Goal: Task Accomplishment & Management: Complete application form

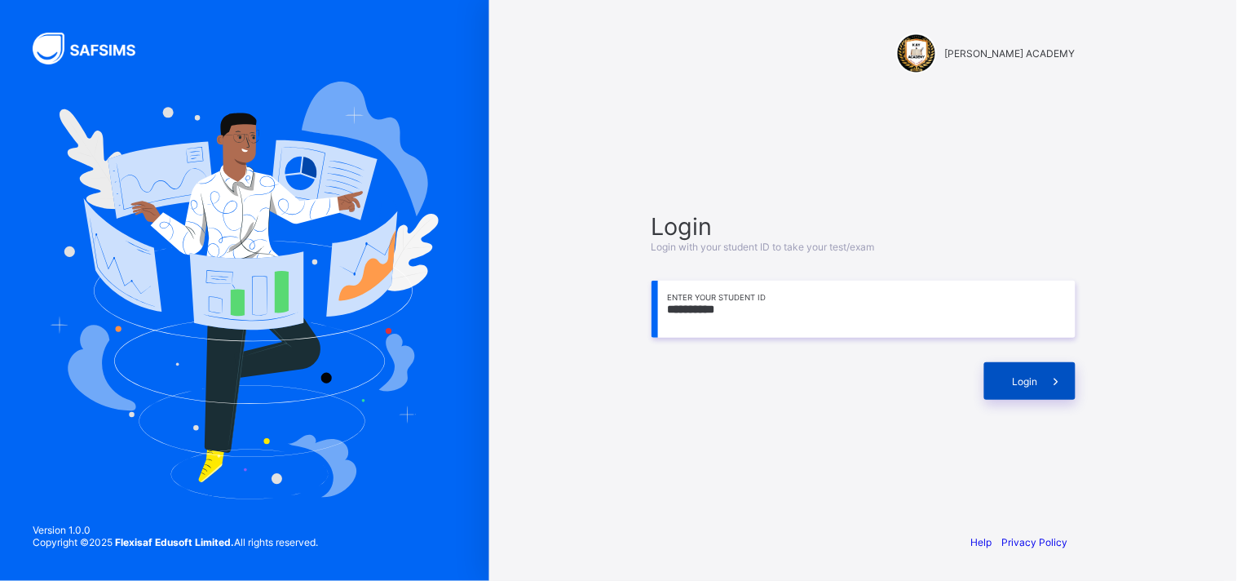
type input "**********"
click at [1009, 377] on div "Login" at bounding box center [1029, 381] width 91 height 38
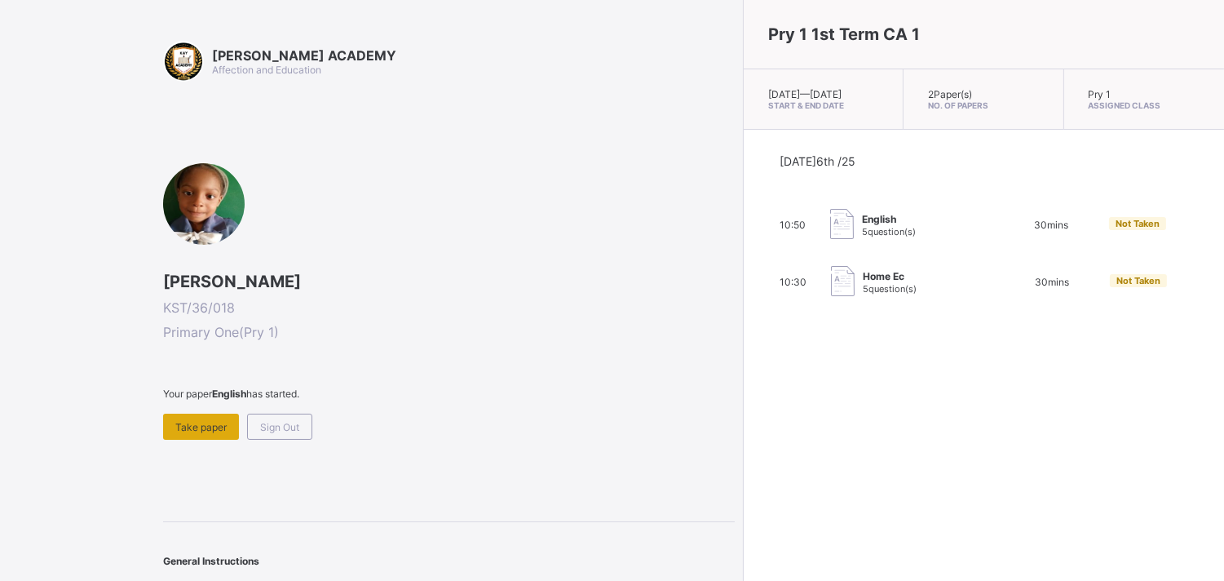
click at [206, 421] on span "Take paper" at bounding box center [200, 427] width 51 height 12
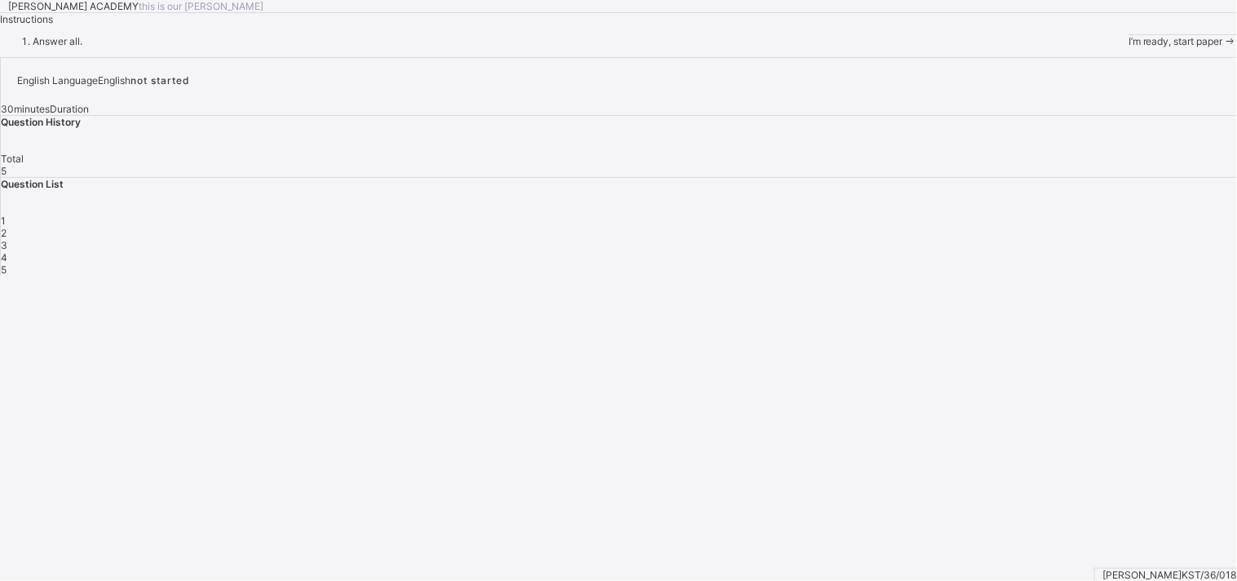
click at [820, 12] on div "[PERSON_NAME] ACADEMY this is our [PERSON_NAME]" at bounding box center [618, 6] width 1237 height 12
click at [1223, 47] on icon at bounding box center [1230, 41] width 14 height 12
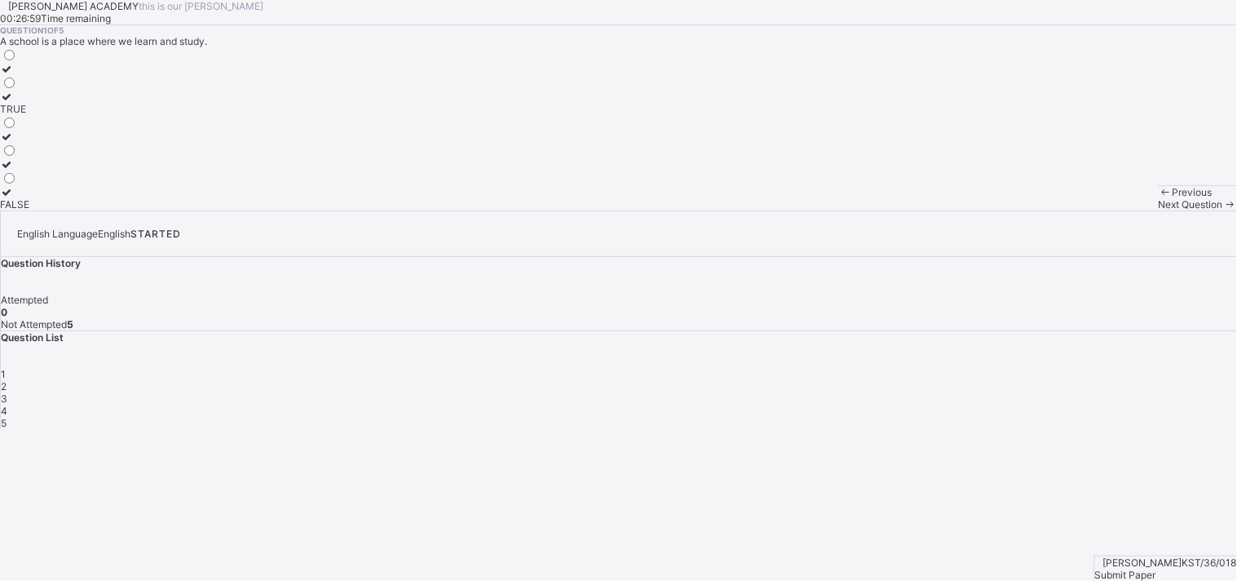
drag, startPoint x: 376, startPoint y: 430, endPoint x: 212, endPoint y: 422, distance: 164.1
click at [212, 210] on div "TRUE FALSE" at bounding box center [618, 128] width 1237 height 163
drag, startPoint x: 212, startPoint y: 422, endPoint x: 122, endPoint y: 371, distance: 103.0
click at [29, 210] on div "TRUE FALSE" at bounding box center [14, 128] width 29 height 163
click at [14, 103] on icon at bounding box center [7, 97] width 14 height 12
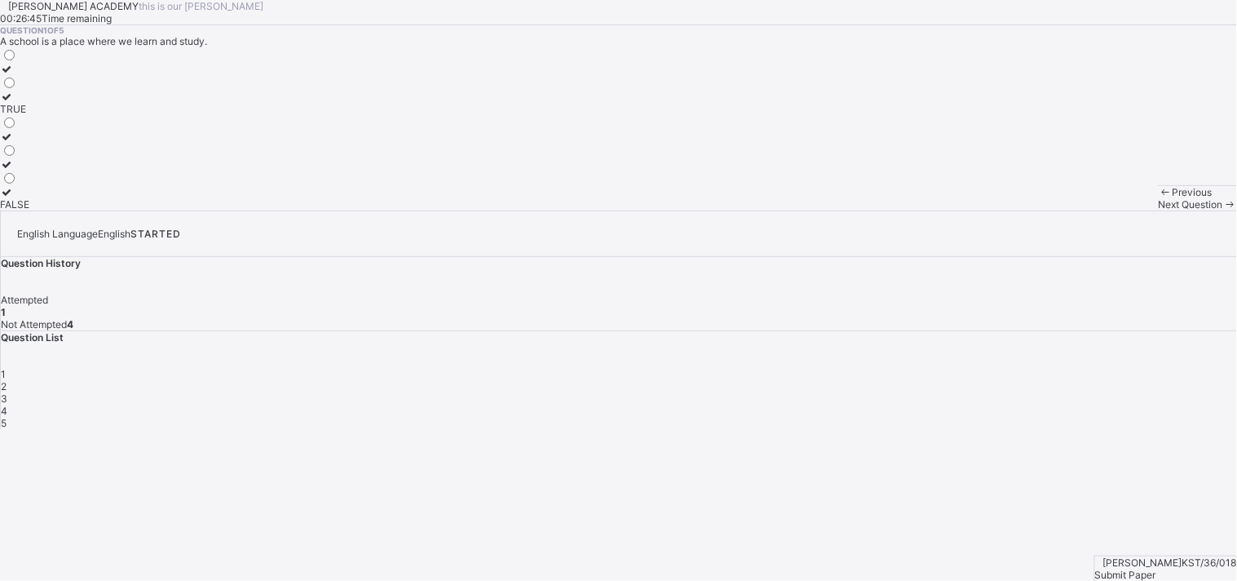
click at [14, 103] on icon at bounding box center [7, 97] width 14 height 12
click at [1159, 210] on span "Next Question" at bounding box center [1191, 204] width 64 height 12
drag, startPoint x: 801, startPoint y: 548, endPoint x: 783, endPoint y: 532, distance: 24.2
click at [1159, 210] on div "Previous Next Question" at bounding box center [1198, 197] width 78 height 25
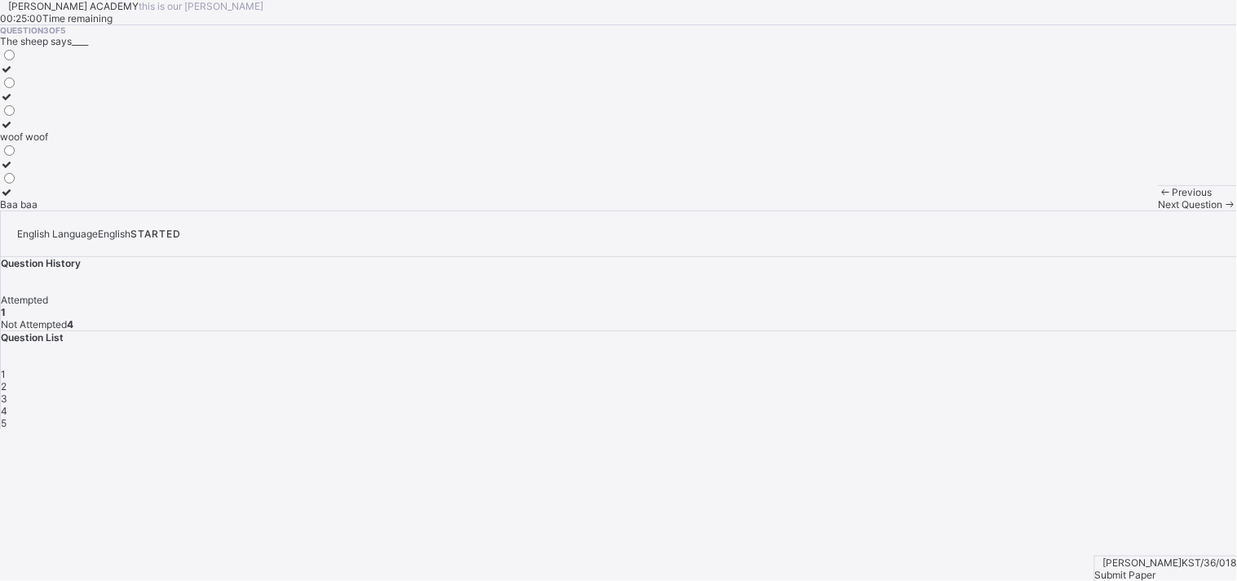
click at [48, 210] on div "Baa baa" at bounding box center [24, 204] width 48 height 12
click at [1159, 210] on span "Next Question" at bounding box center [1191, 204] width 64 height 12
click at [329, 210] on div "quack quack [PERSON_NAME] [PERSON_NAME]" at bounding box center [618, 128] width 1237 height 163
click at [161, 183] on div "[PERSON_NAME] [PERSON_NAME]" at bounding box center [80, 176] width 161 height 12
click at [1159, 210] on span "Next Question" at bounding box center [1191, 204] width 64 height 12
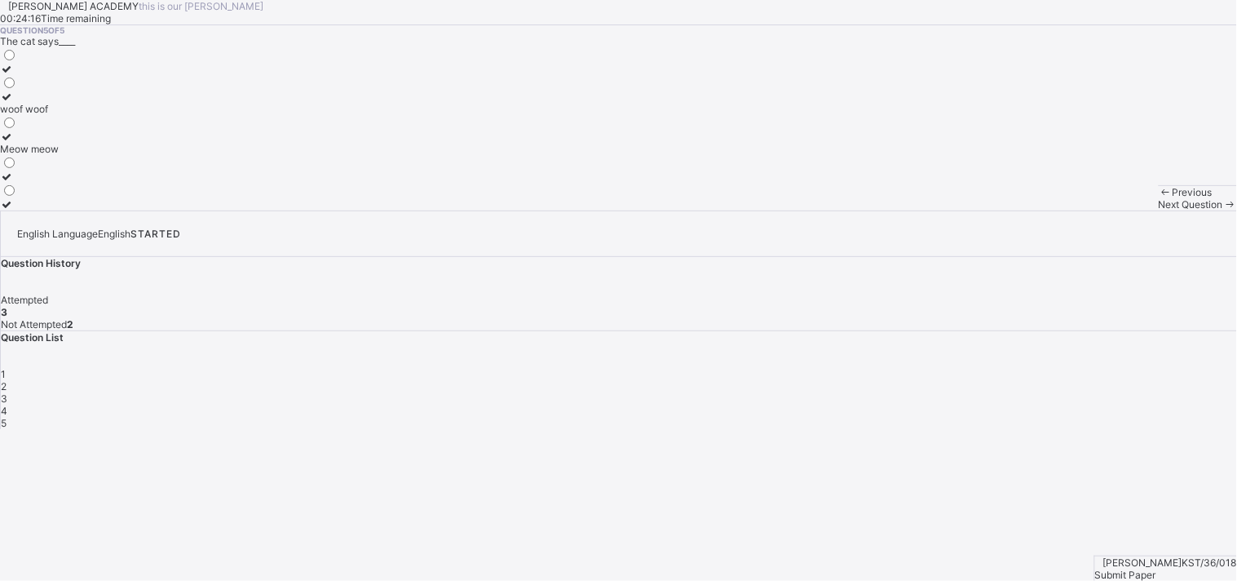
click at [59, 155] on label "Meow meow" at bounding box center [29, 142] width 59 height 24
click at [975, 380] on div "2" at bounding box center [619, 386] width 1236 height 12
click at [58, 143] on label "Moo moo" at bounding box center [29, 130] width 58 height 24
click at [1159, 210] on span "Next Question" at bounding box center [1191, 204] width 64 height 12
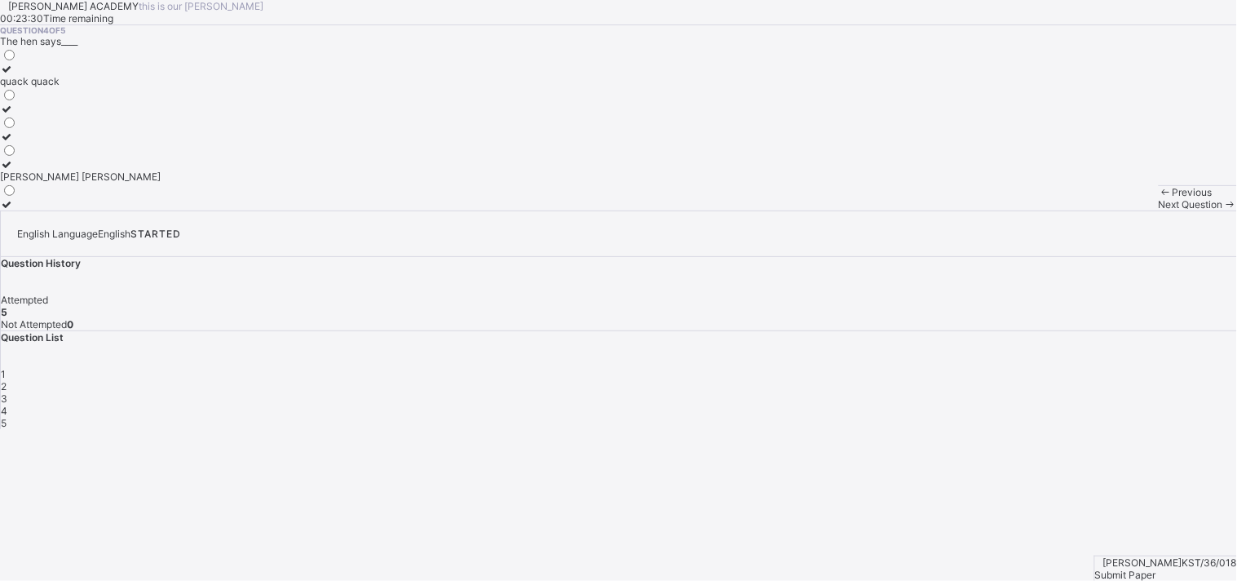
click at [1058, 405] on div "4" at bounding box center [619, 411] width 1236 height 12
click at [7, 405] on span "4" at bounding box center [4, 411] width 7 height 12
click at [1159, 210] on div "Next Question" at bounding box center [1198, 204] width 78 height 12
click at [1108, 417] on div "5" at bounding box center [619, 423] width 1236 height 12
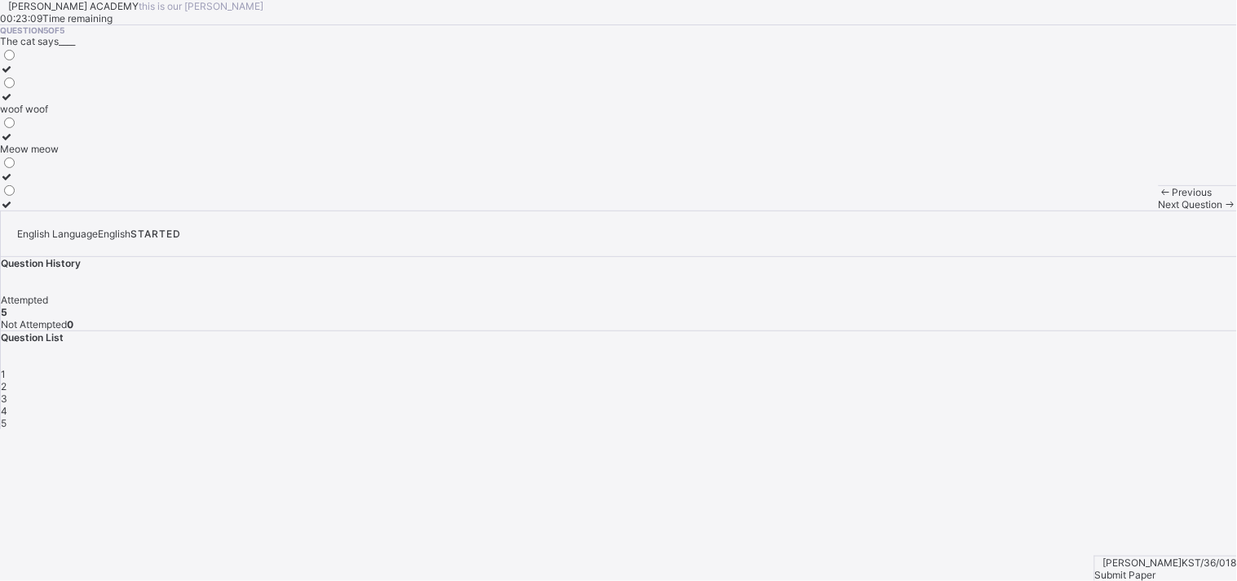
click at [1108, 417] on div "5" at bounding box center [619, 423] width 1236 height 12
click at [1156, 568] on span "Submit Paper" at bounding box center [1125, 574] width 61 height 12
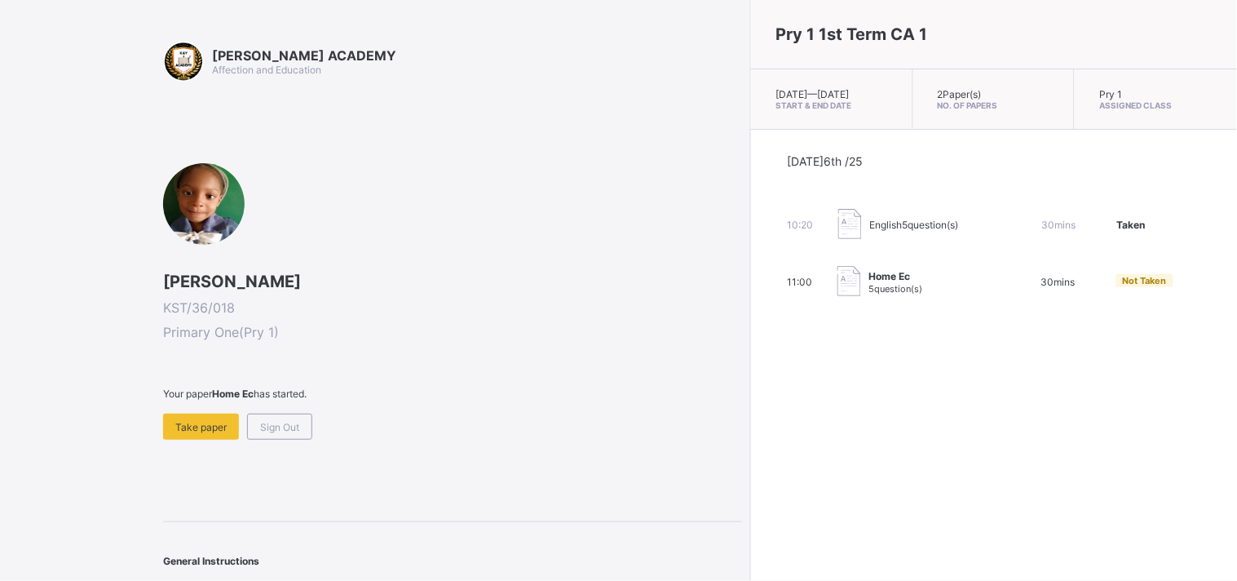
click at [869, 292] on span "5 question(s)" at bounding box center [896, 288] width 54 height 11
click at [838, 296] on img at bounding box center [850, 281] width 24 height 30
click at [205, 421] on span "Take paper" at bounding box center [200, 427] width 51 height 12
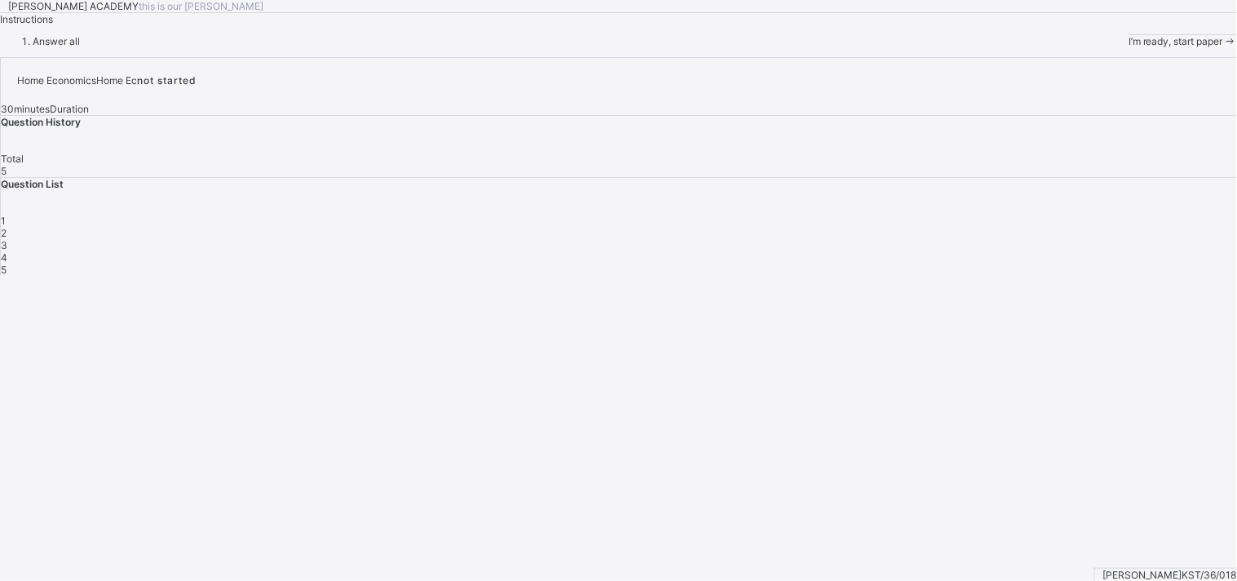
click at [1129, 47] on span "I’m ready, start paper" at bounding box center [1176, 41] width 95 height 12
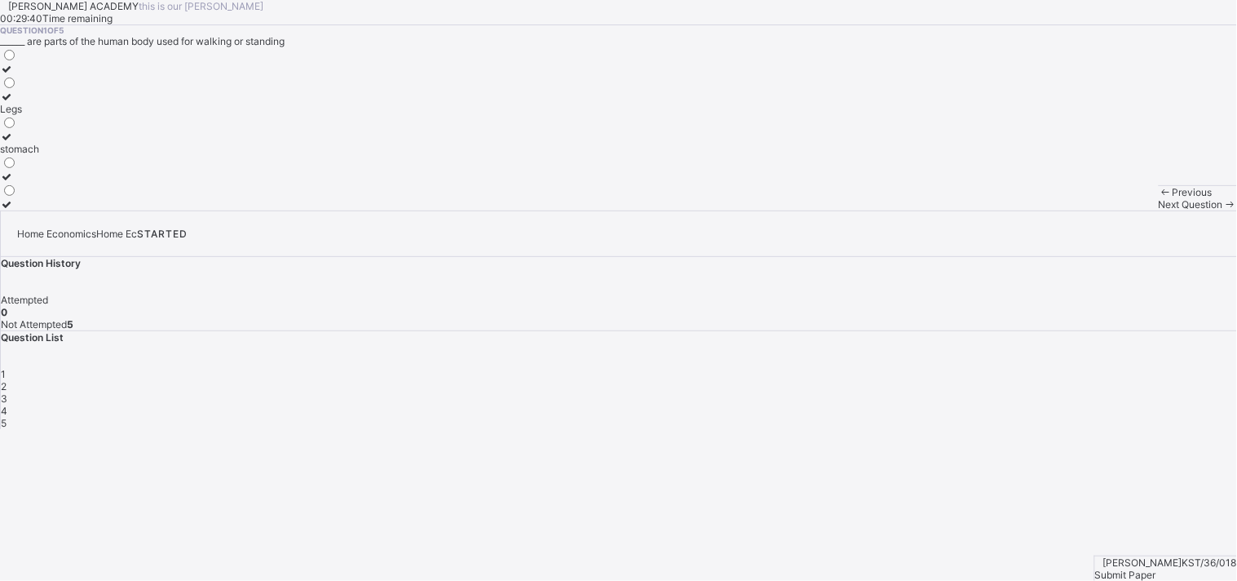
click at [14, 103] on icon at bounding box center [7, 97] width 14 height 12
click at [1159, 210] on span "Next Question" at bounding box center [1191, 204] width 64 height 12
click at [14, 130] on icon at bounding box center [7, 124] width 14 height 12
click at [1159, 210] on span "Next Question" at bounding box center [1191, 204] width 64 height 12
click at [14, 158] on icon at bounding box center [7, 152] width 14 height 12
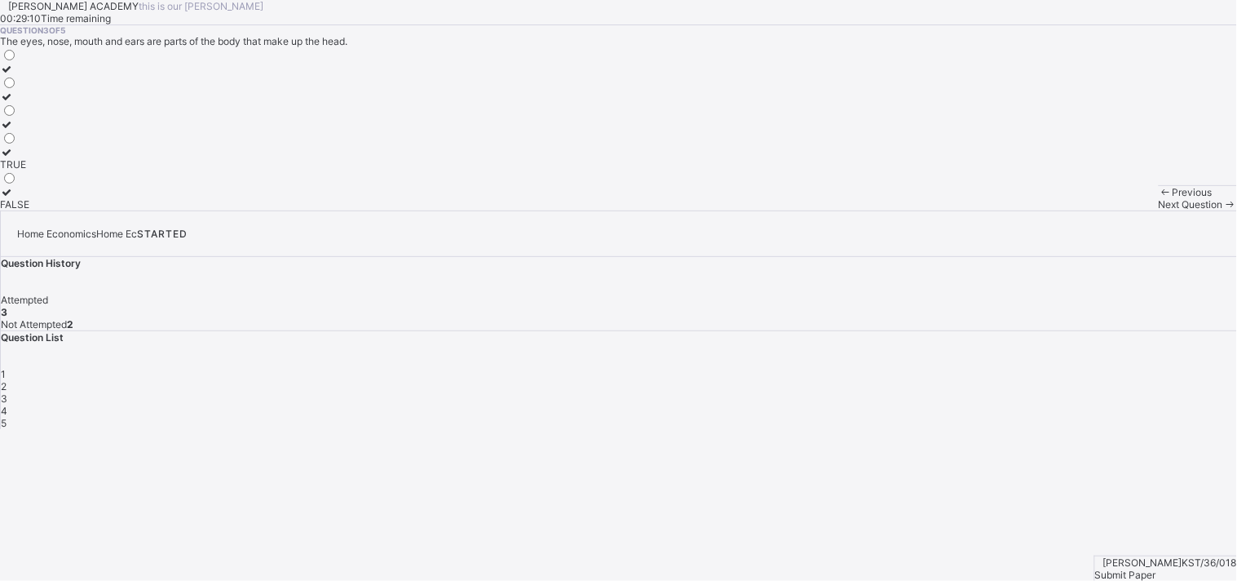
click at [1159, 210] on span "Next Question" at bounding box center [1191, 204] width 64 height 12
click at [31, 210] on label "Head" at bounding box center [15, 198] width 31 height 24
click at [1159, 210] on span "Next Question" at bounding box center [1191, 204] width 64 height 12
click at [44, 87] on label "Grooming" at bounding box center [22, 75] width 44 height 24
click at [1199, 568] on div "Submit Paper" at bounding box center [1166, 574] width 142 height 12
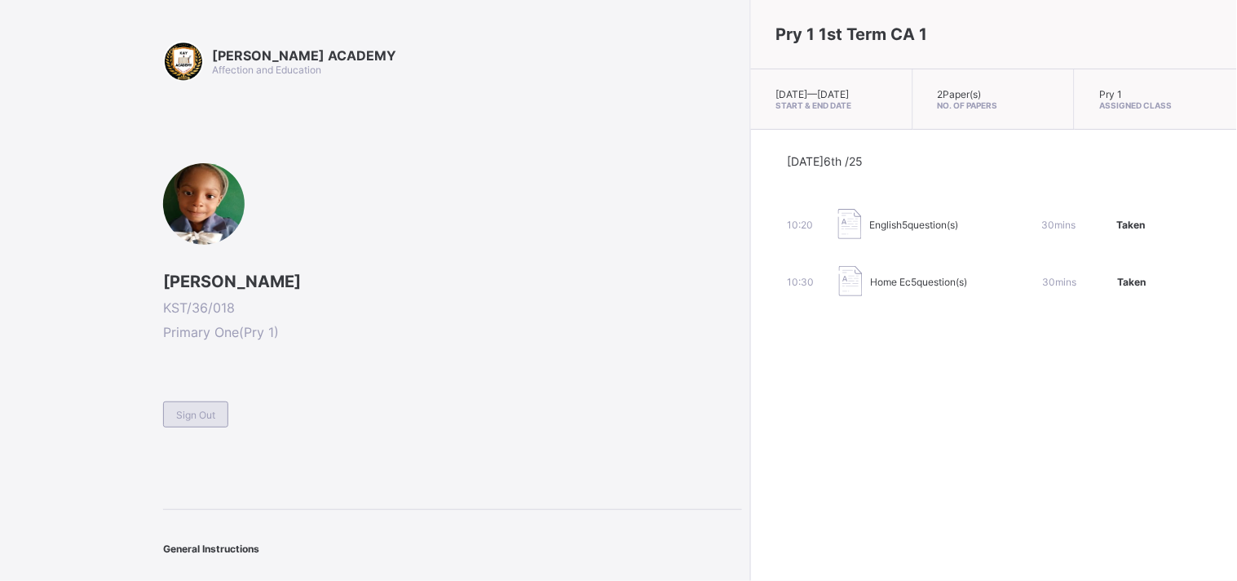
click at [190, 411] on span "Sign Out" at bounding box center [195, 415] width 39 height 12
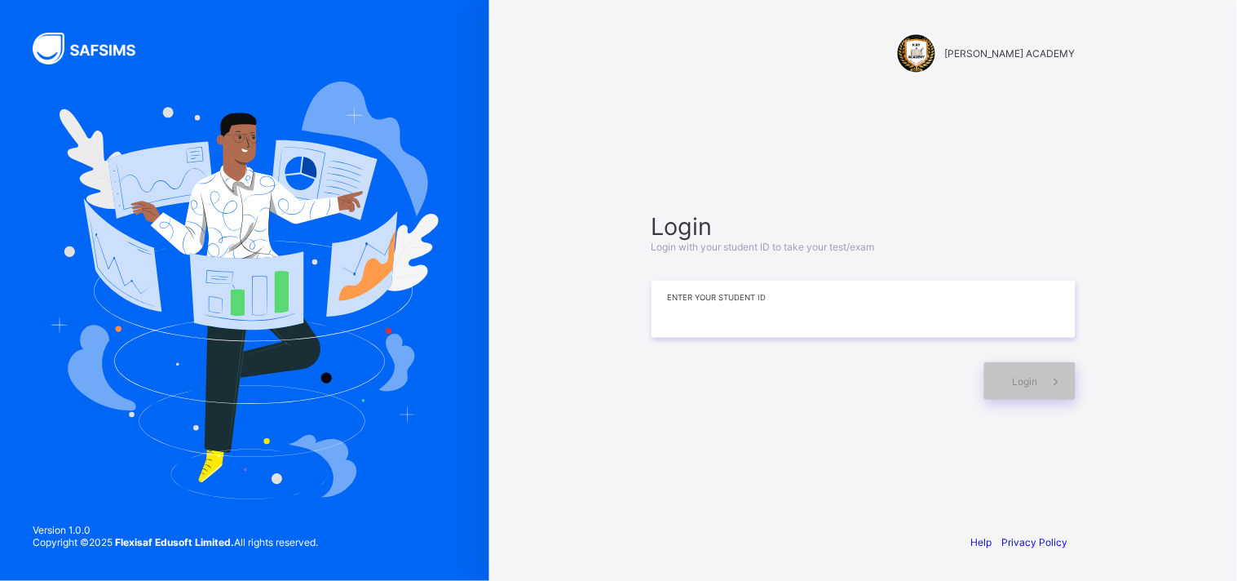
click at [678, 305] on input at bounding box center [864, 309] width 424 height 57
type input "**********"
click at [1015, 387] on div "Login" at bounding box center [1029, 381] width 91 height 38
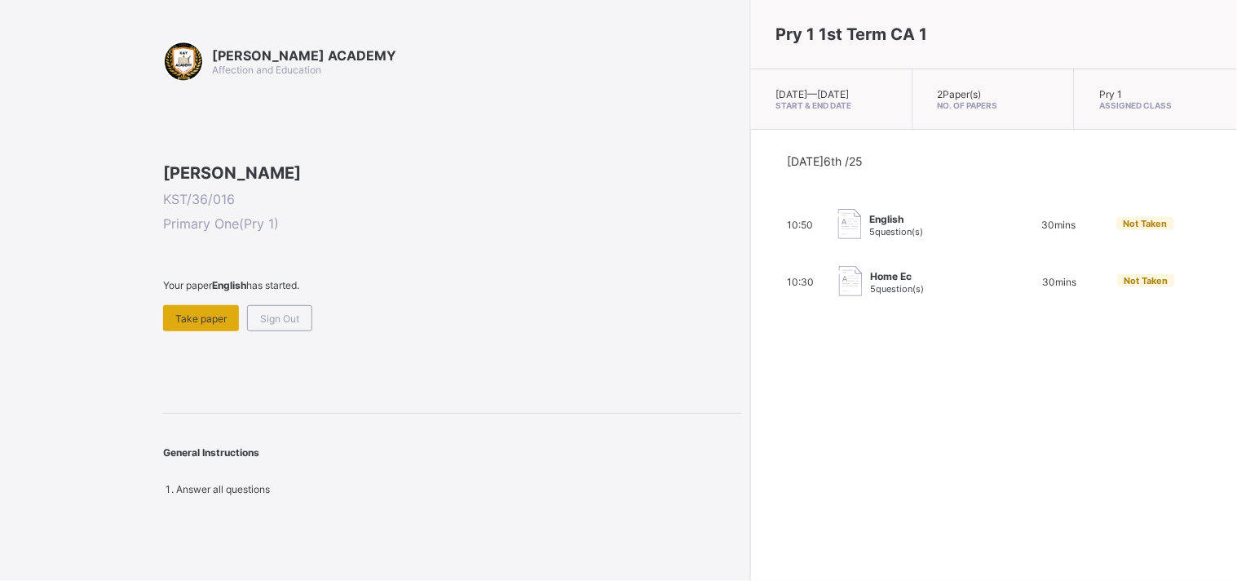
click at [234, 331] on div "Take paper" at bounding box center [201, 318] width 76 height 26
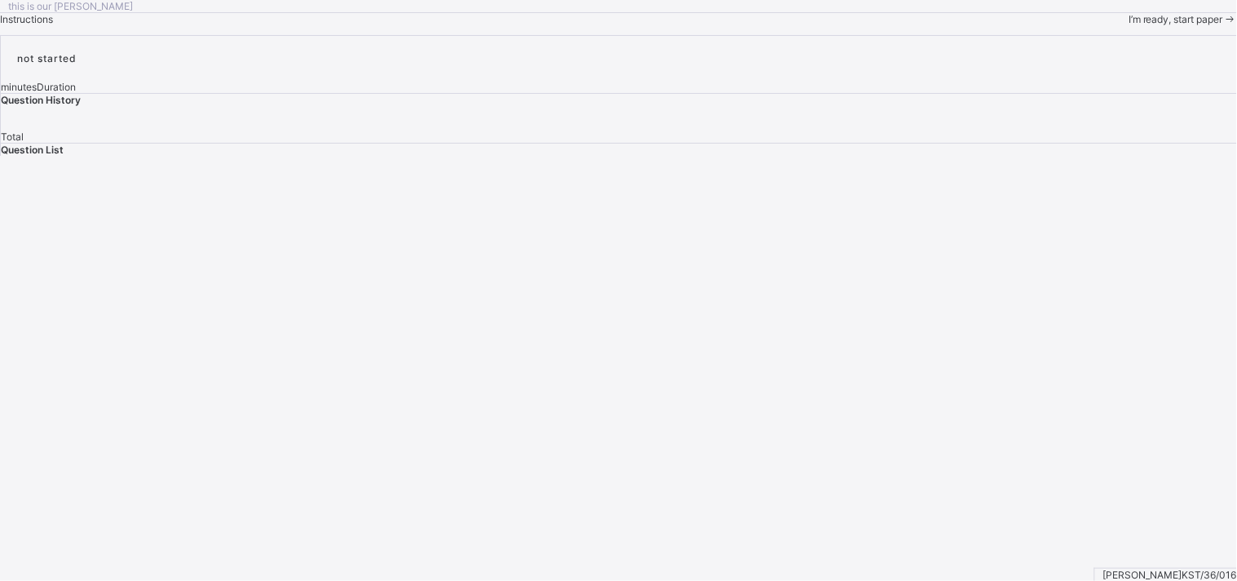
click at [1129, 25] on span "I’m ready, start paper" at bounding box center [1176, 19] width 95 height 12
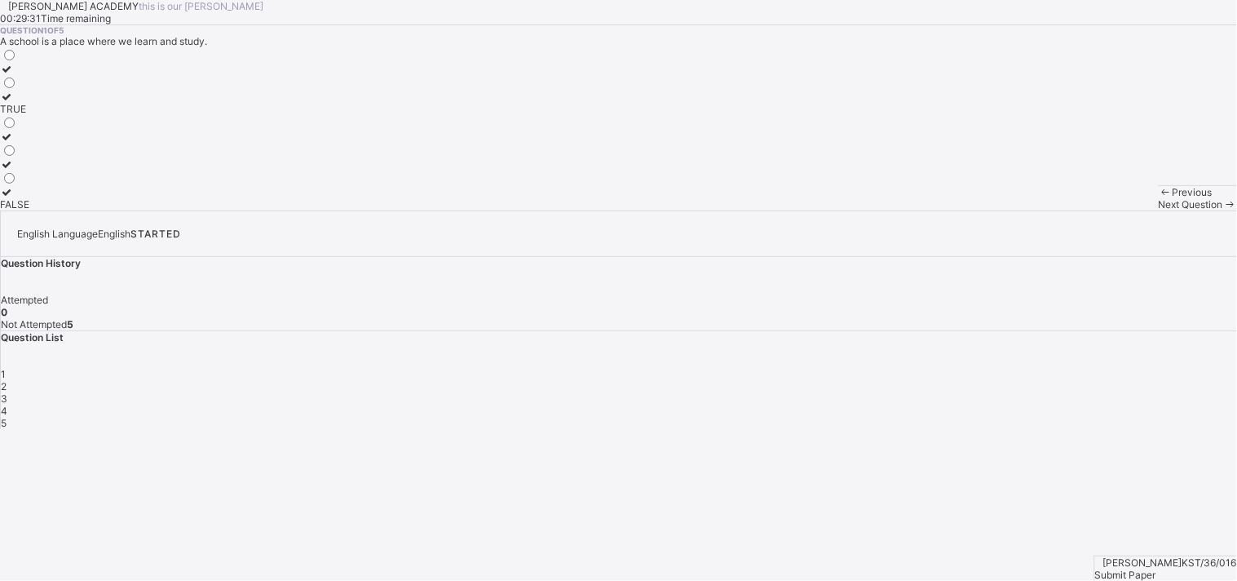
click at [29, 103] on div at bounding box center [14, 97] width 29 height 12
click at [387, 210] on div "TRUE FALSE" at bounding box center [618, 128] width 1237 height 163
click at [1159, 210] on span "Next Question" at bounding box center [1191, 204] width 64 height 12
click at [58, 143] on div "Moo moo" at bounding box center [29, 136] width 58 height 12
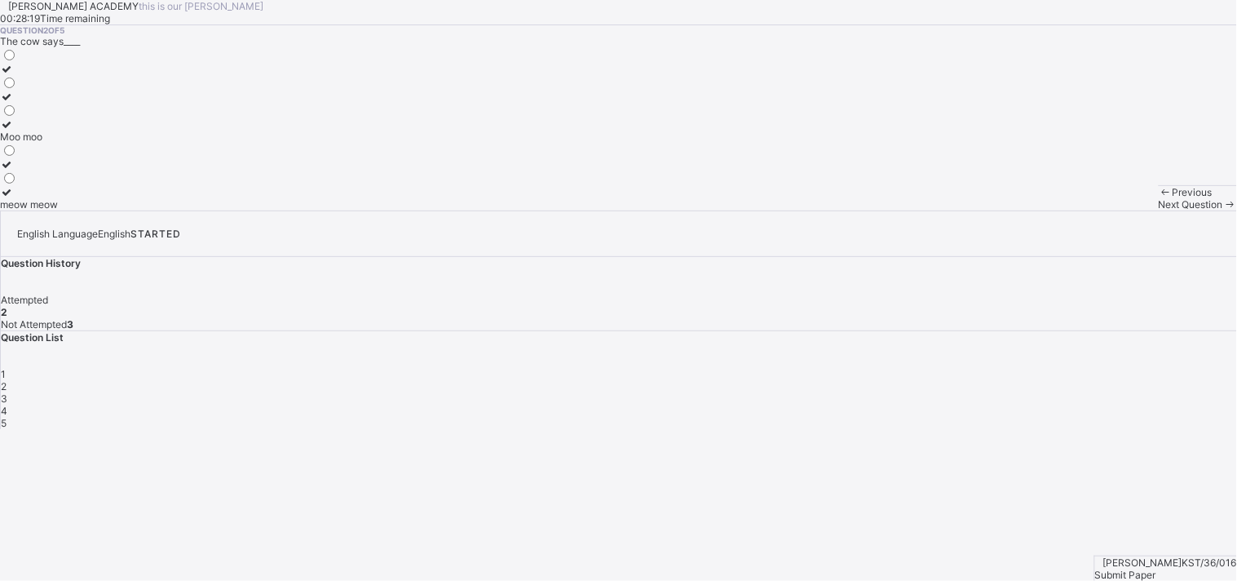
click at [1159, 210] on span "Next Question" at bounding box center [1191, 204] width 64 height 12
click at [48, 210] on div "Baa baa" at bounding box center [24, 204] width 48 height 12
click at [1159, 210] on span "Next Question" at bounding box center [1191, 204] width 64 height 12
click at [137, 183] on div "[PERSON_NAME] [PERSON_NAME]" at bounding box center [80, 176] width 161 height 12
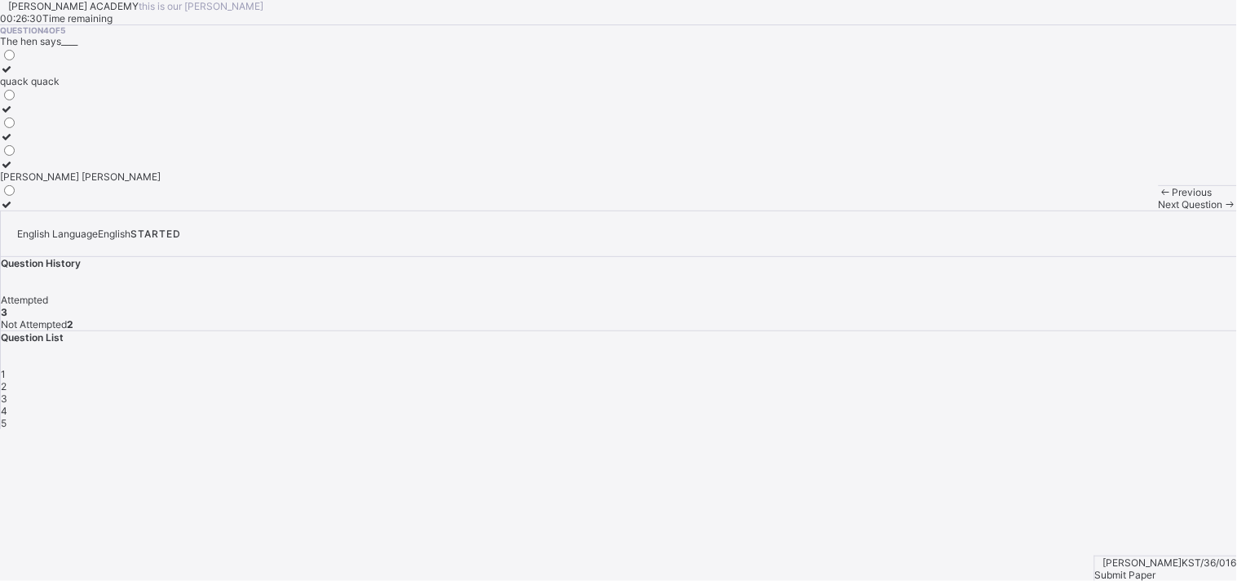
click at [1159, 210] on span "Next Question" at bounding box center [1191, 204] width 64 height 12
click at [59, 155] on div "Meow meow" at bounding box center [29, 149] width 59 height 12
click at [1062, 405] on div "4" at bounding box center [619, 411] width 1236 height 12
click at [143, 183] on div "[PERSON_NAME] [PERSON_NAME]" at bounding box center [80, 176] width 161 height 12
click at [1159, 210] on span "Next Question" at bounding box center [1191, 204] width 64 height 12
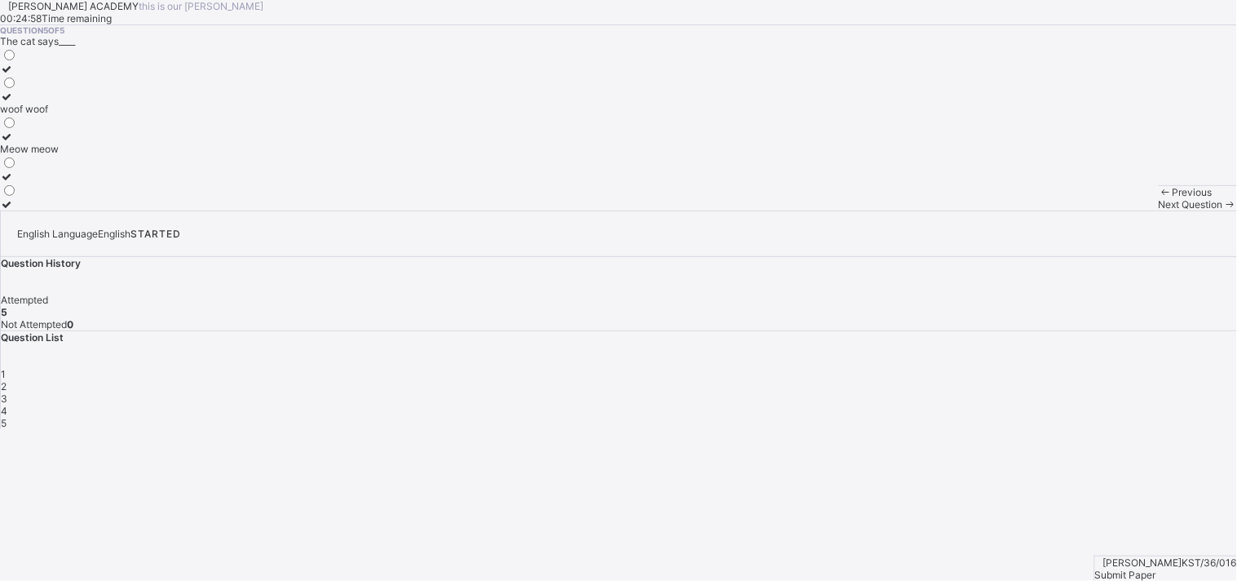
click at [1234, 555] on div "[PERSON_NAME] KST/36/016 Submit Paper" at bounding box center [1165, 567] width 143 height 25
click at [1175, 568] on div "Submit Paper" at bounding box center [1166, 574] width 142 height 12
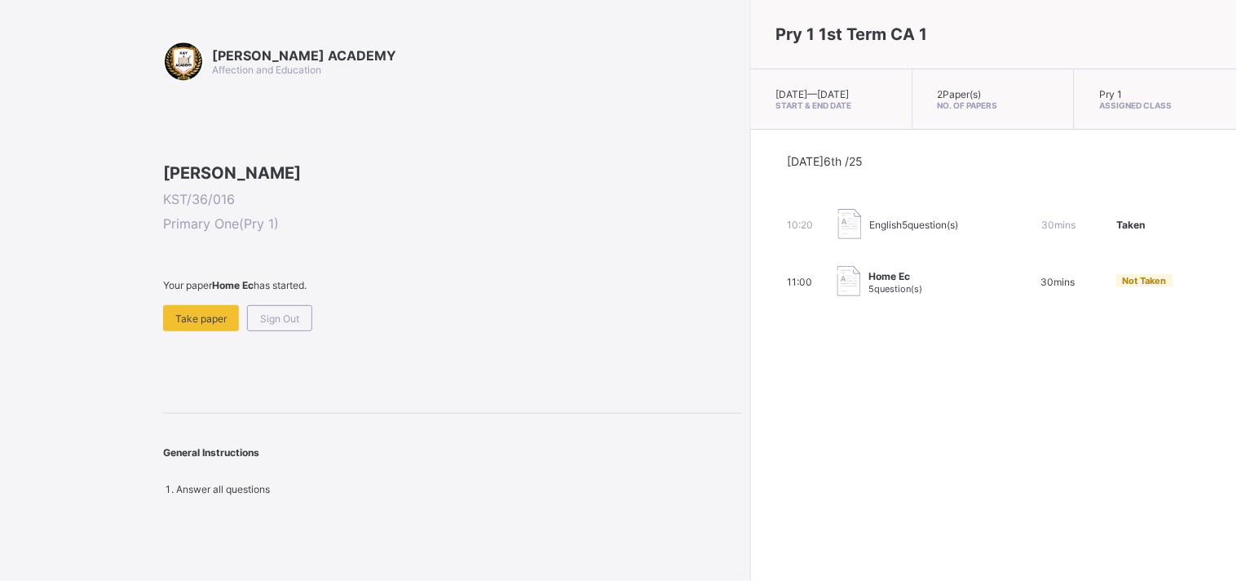
drag, startPoint x: 640, startPoint y: 405, endPoint x: 637, endPoint y: 394, distance: 11.9
click at [750, 394] on div "Pry 1 1st Term CA 1 [DATE] — [DATE] Start & End Date 2 Paper(s) No. of Papers P…" at bounding box center [993, 290] width 487 height 581
click at [189, 325] on span "Take paper" at bounding box center [200, 318] width 51 height 12
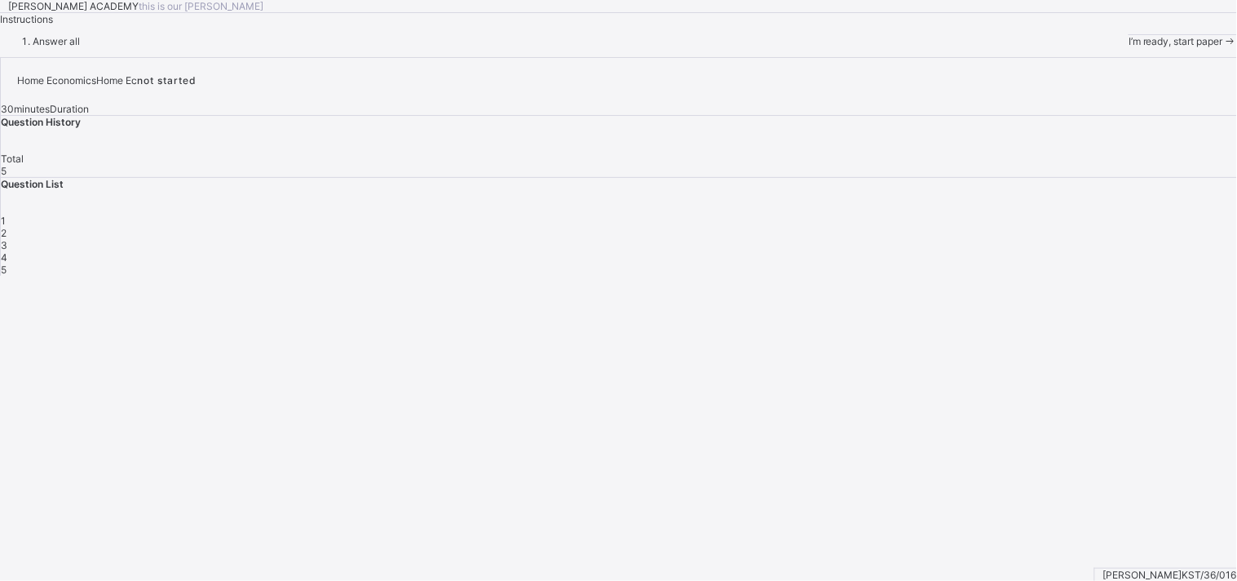
click at [807, 47] on div "[PERSON_NAME] ACADEMY this is our [PERSON_NAME] Instructions Answer all I’m rea…" at bounding box center [618, 23] width 1237 height 47
click at [1129, 47] on div "I’m ready, start paper" at bounding box center [1183, 41] width 108 height 12
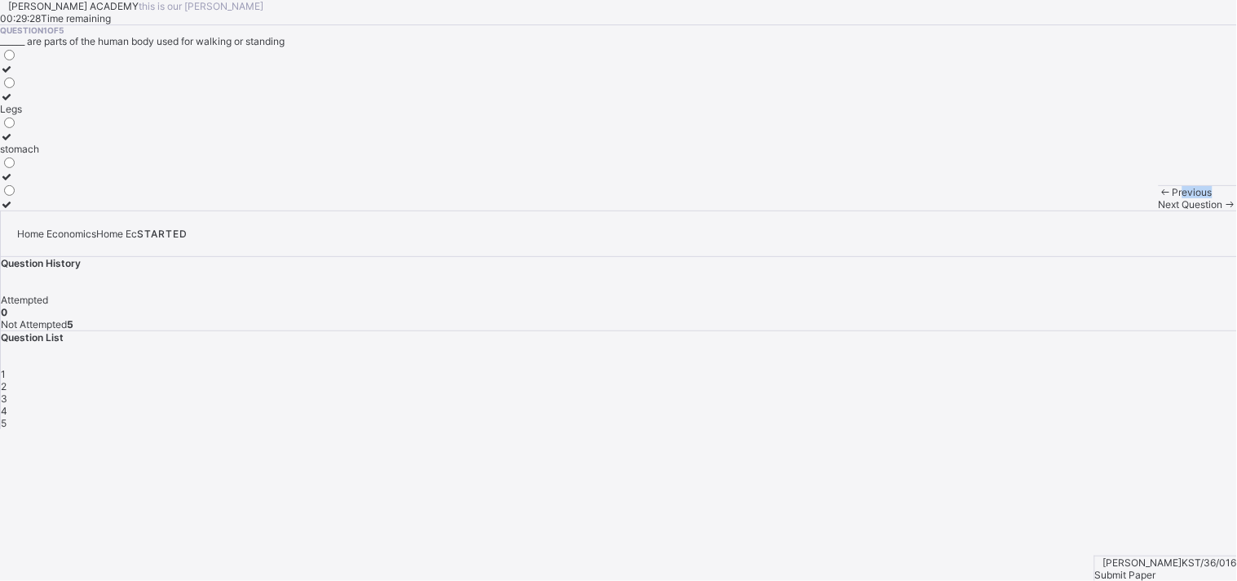
click at [1159, 198] on div "Previous" at bounding box center [1198, 192] width 78 height 12
click at [39, 103] on div at bounding box center [19, 97] width 39 height 12
click at [1159, 210] on span "Next Question" at bounding box center [1191, 204] width 64 height 12
click at [29, 170] on div "TRUE" at bounding box center [14, 164] width 29 height 12
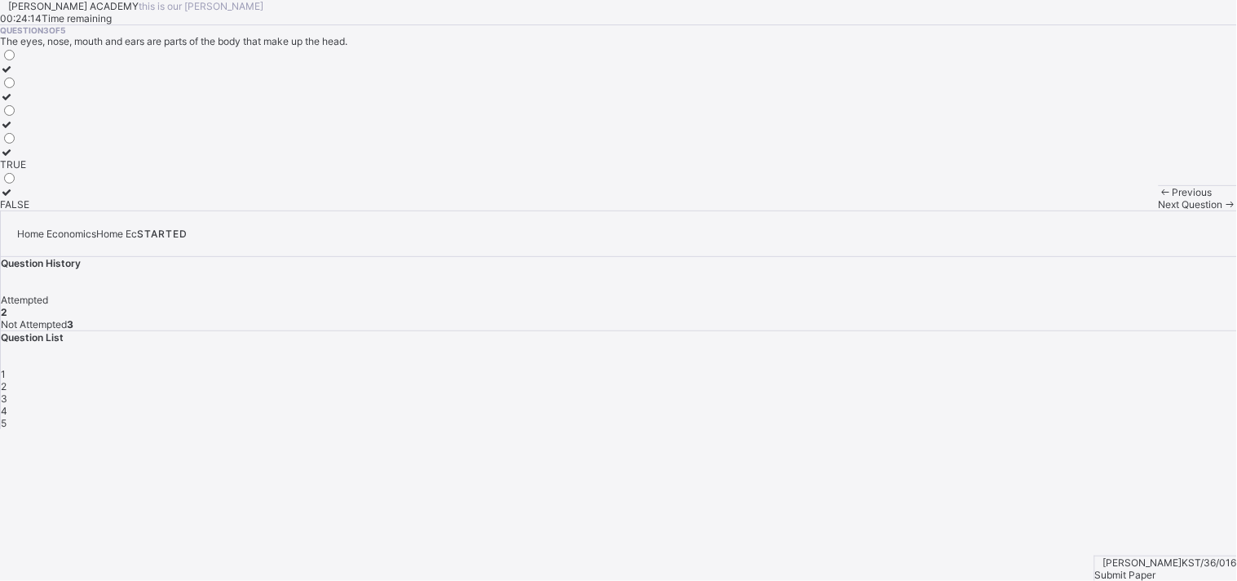
click at [1159, 210] on span "Next Question" at bounding box center [1191, 204] width 64 height 12
click at [971, 380] on div "2" at bounding box center [619, 386] width 1236 height 12
click at [17, 143] on label "4" at bounding box center [8, 130] width 17 height 24
click at [1159, 210] on span "Next Question" at bounding box center [1191, 204] width 64 height 12
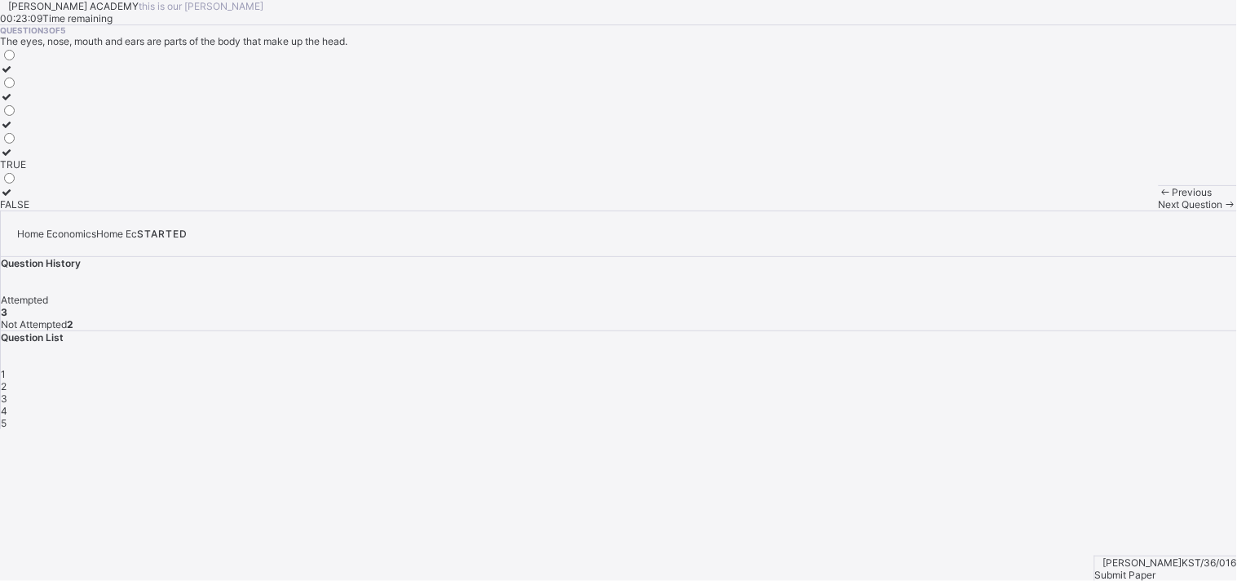
click at [1159, 210] on span "Next Question" at bounding box center [1191, 204] width 64 height 12
click at [31, 210] on div "Head" at bounding box center [15, 204] width 31 height 12
click at [1159, 210] on div "Next Question" at bounding box center [1198, 204] width 78 height 12
click at [44, 87] on label "Grooming" at bounding box center [22, 75] width 44 height 24
click at [1156, 568] on span "Submit Paper" at bounding box center [1125, 574] width 61 height 12
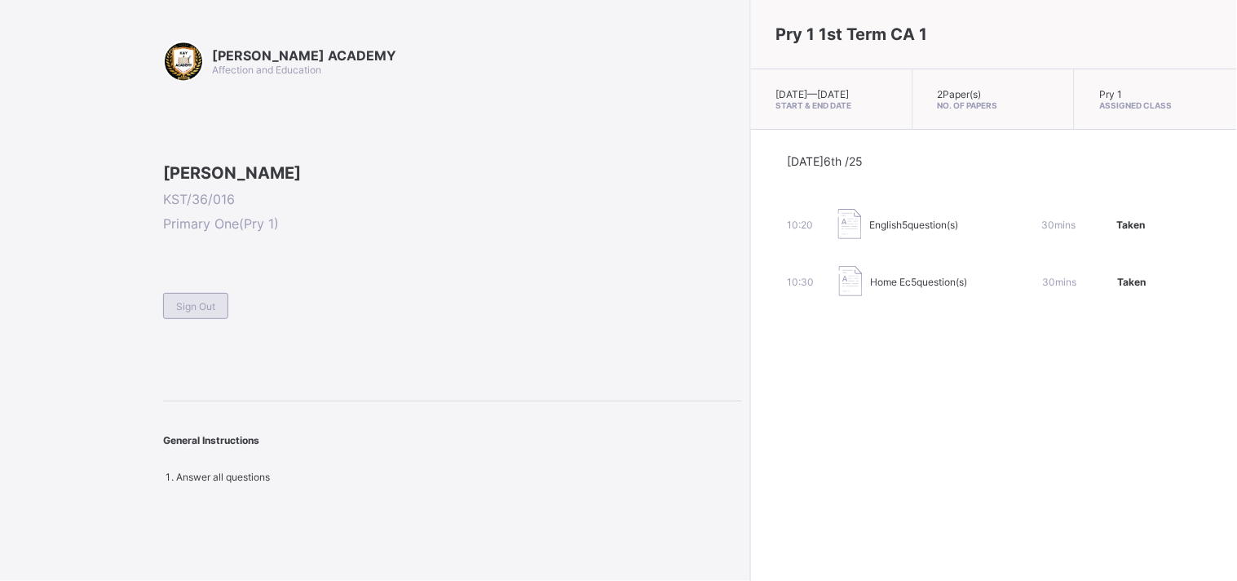
click at [194, 319] on div "Sign Out" at bounding box center [195, 306] width 65 height 26
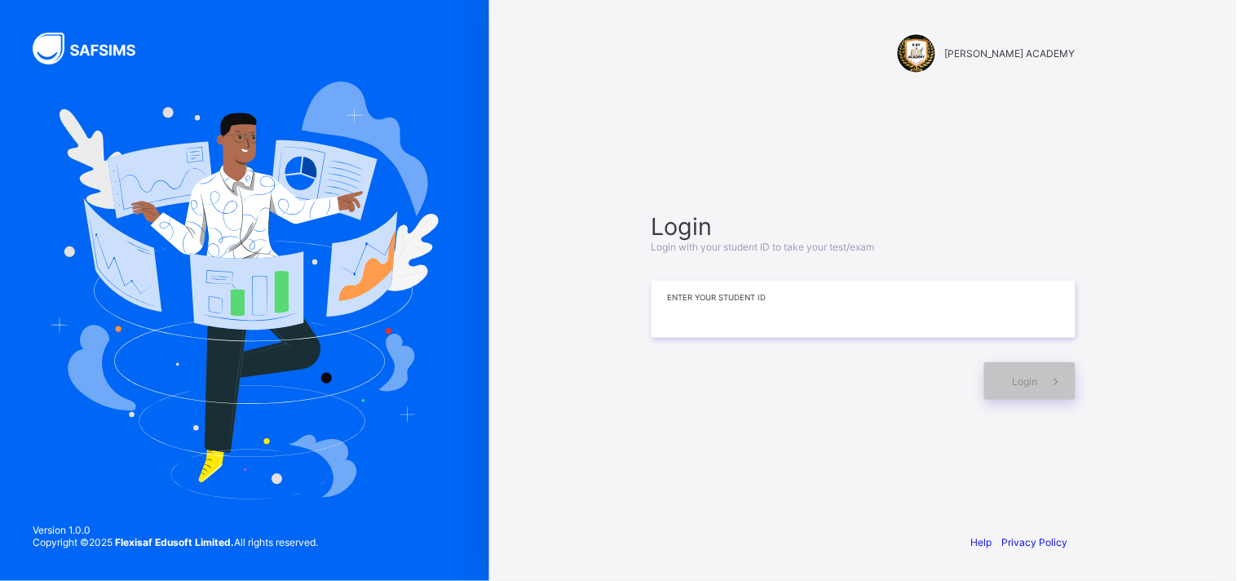
click at [712, 298] on input at bounding box center [864, 309] width 424 height 57
type input "**********"
click at [1016, 386] on span "Login" at bounding box center [1025, 381] width 25 height 12
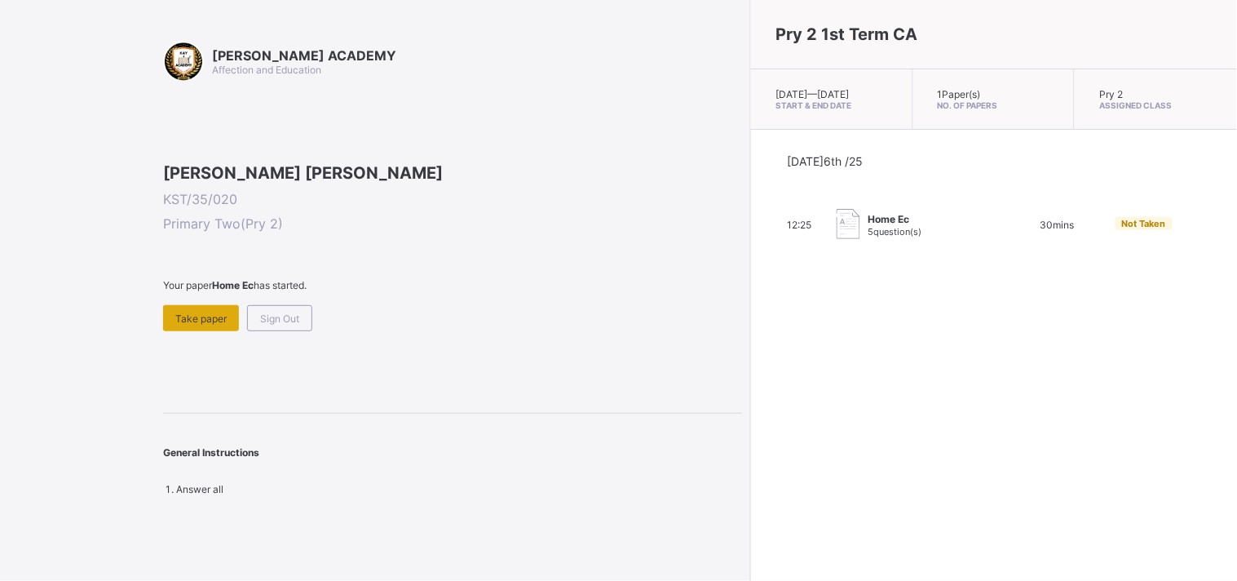
click at [215, 325] on span "Take paper" at bounding box center [200, 318] width 51 height 12
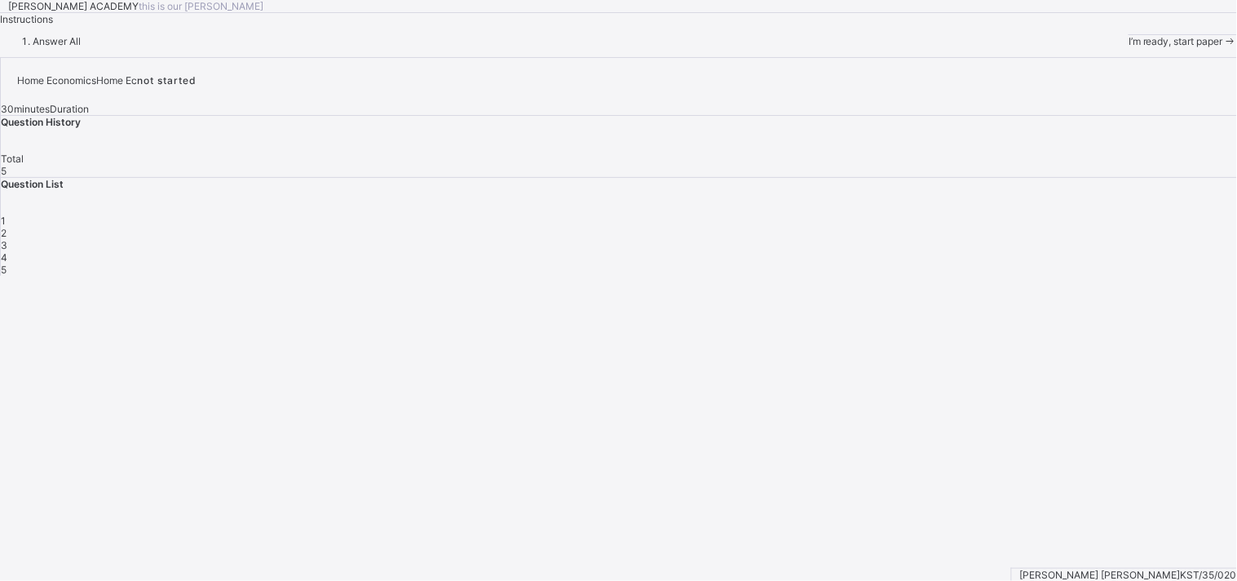
click at [1129, 47] on div "I’m ready, start paper" at bounding box center [1183, 41] width 108 height 12
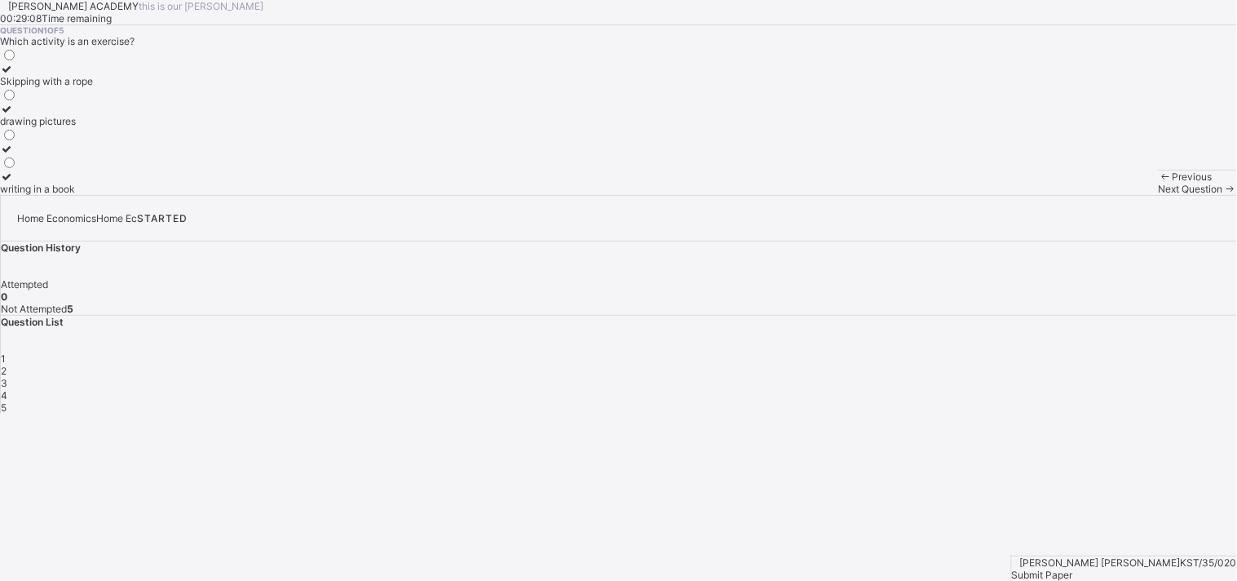
click at [93, 87] on div "Skipping with a rope" at bounding box center [46, 81] width 93 height 12
click at [979, 365] on div "2" at bounding box center [619, 371] width 1236 height 12
click at [137, 127] on div "To keep us healthy and strong" at bounding box center [68, 121] width 137 height 12
click at [1017, 377] on div "3" at bounding box center [619, 383] width 1236 height 12
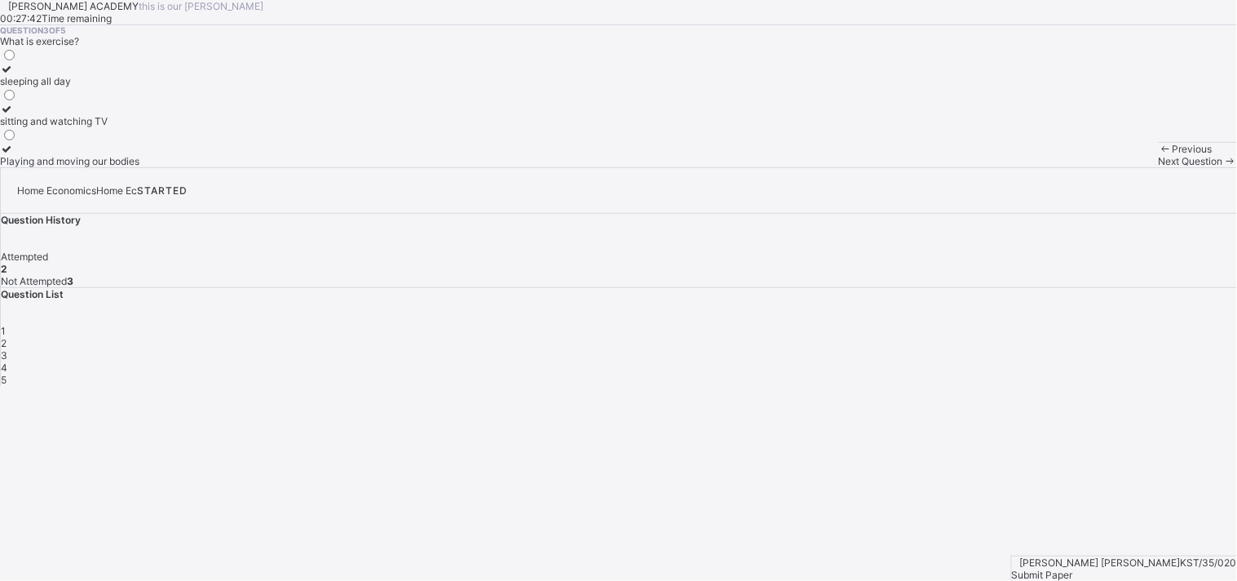
click at [139, 167] on div "Playing and moving our bodies" at bounding box center [69, 161] width 139 height 12
click at [7, 361] on span "4" at bounding box center [4, 367] width 7 height 12
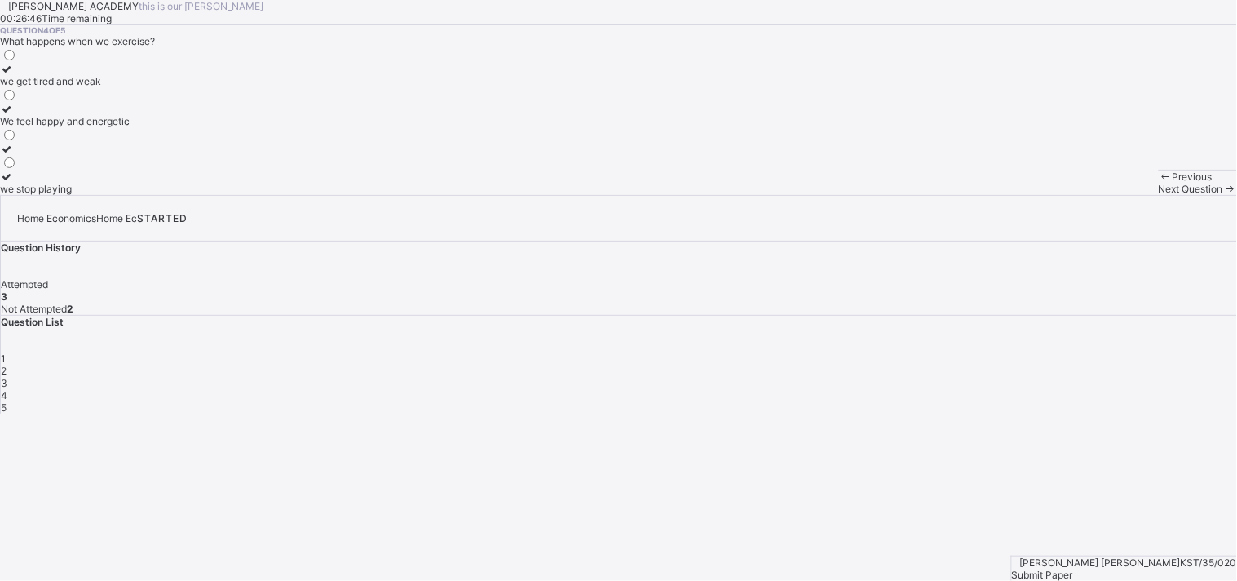
drag, startPoint x: 357, startPoint y: 296, endPoint x: 256, endPoint y: 280, distance: 102.4
click at [256, 195] on div "we get tired and weak We feel happy and energetic we stop playing" at bounding box center [618, 121] width 1237 height 148
click at [130, 127] on div "We feel happy and energetic" at bounding box center [65, 121] width 130 height 12
click at [1108, 318] on div "Question List 1 2 3 4 5" at bounding box center [619, 365] width 1236 height 98
click at [1111, 401] on div "5" at bounding box center [619, 407] width 1236 height 12
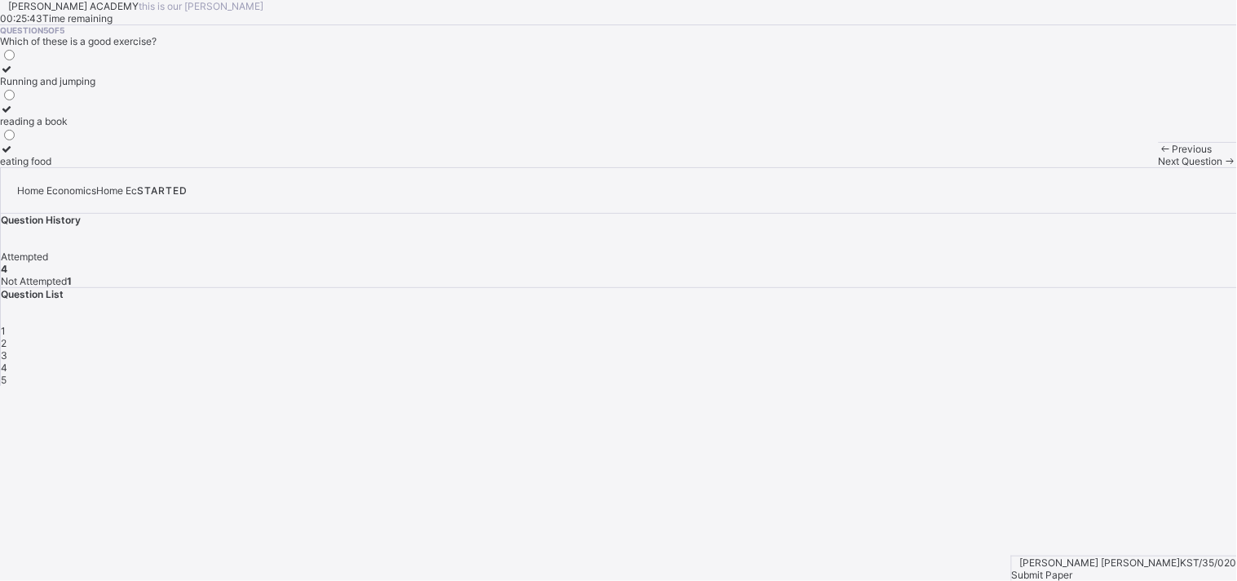
click at [95, 87] on div "Running and jumping" at bounding box center [47, 81] width 95 height 12
click at [1164, 568] on div "Submit Paper" at bounding box center [1124, 574] width 225 height 12
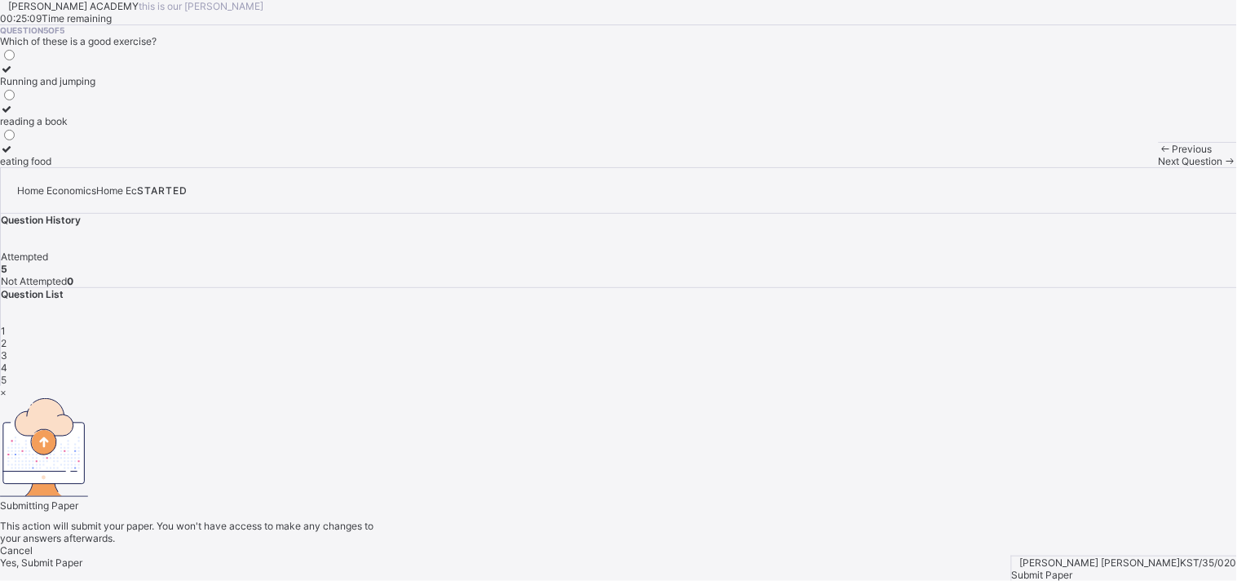
click at [657, 556] on div "Yes, Submit Paper" at bounding box center [618, 562] width 1237 height 12
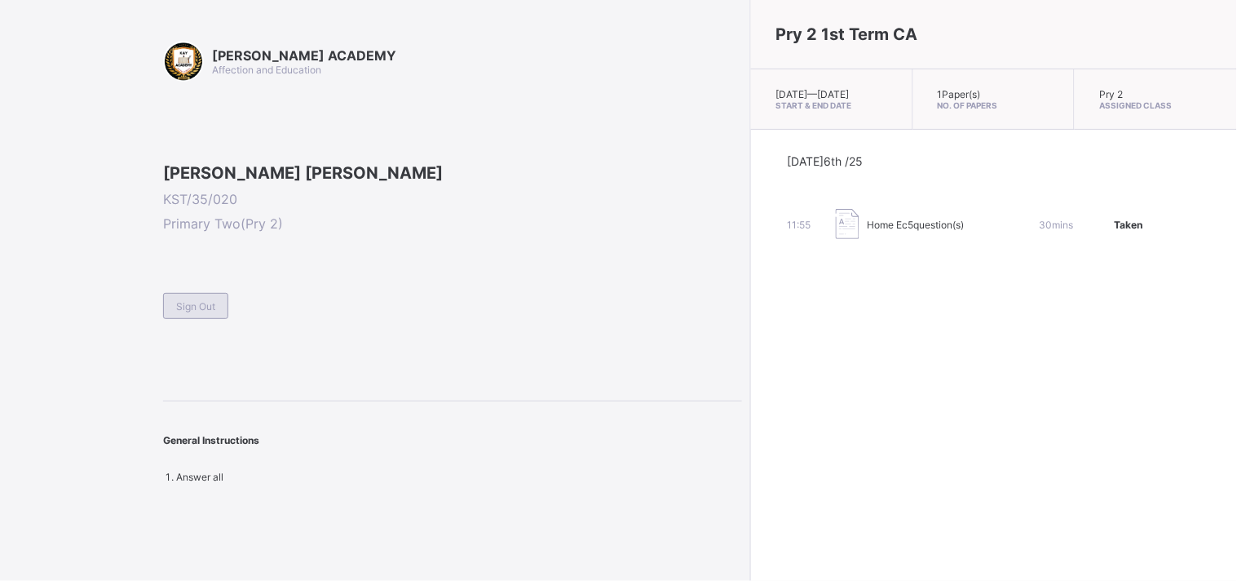
click at [215, 319] on div "Sign Out" at bounding box center [195, 306] width 65 height 26
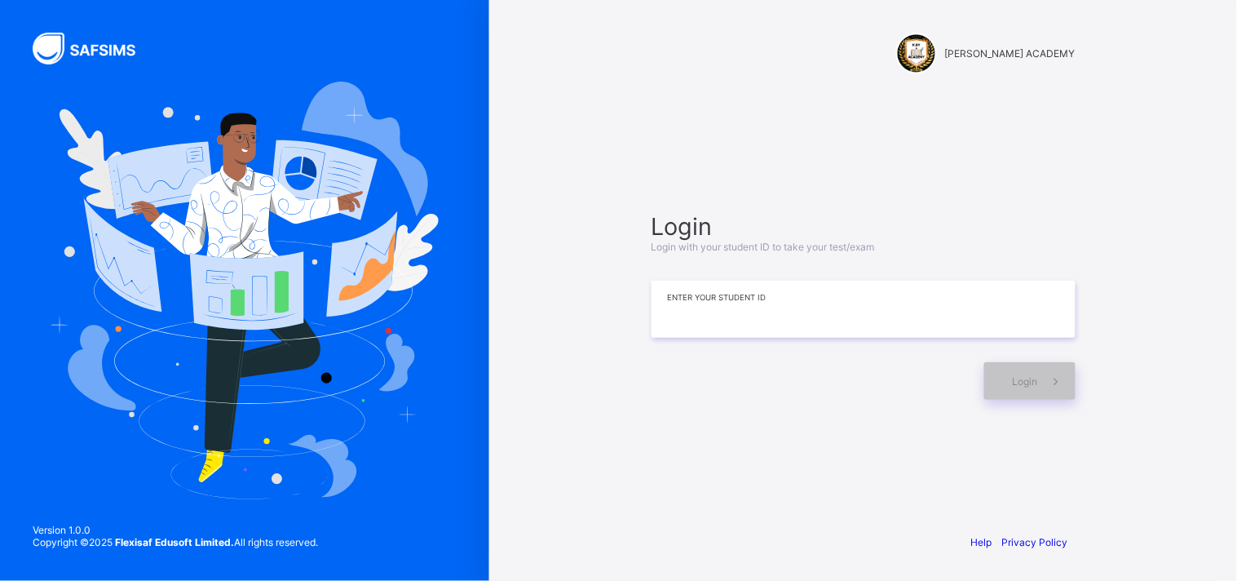
click at [715, 294] on input at bounding box center [864, 309] width 424 height 57
type input "**********"
click at [985, 371] on div "Login" at bounding box center [1029, 381] width 91 height 38
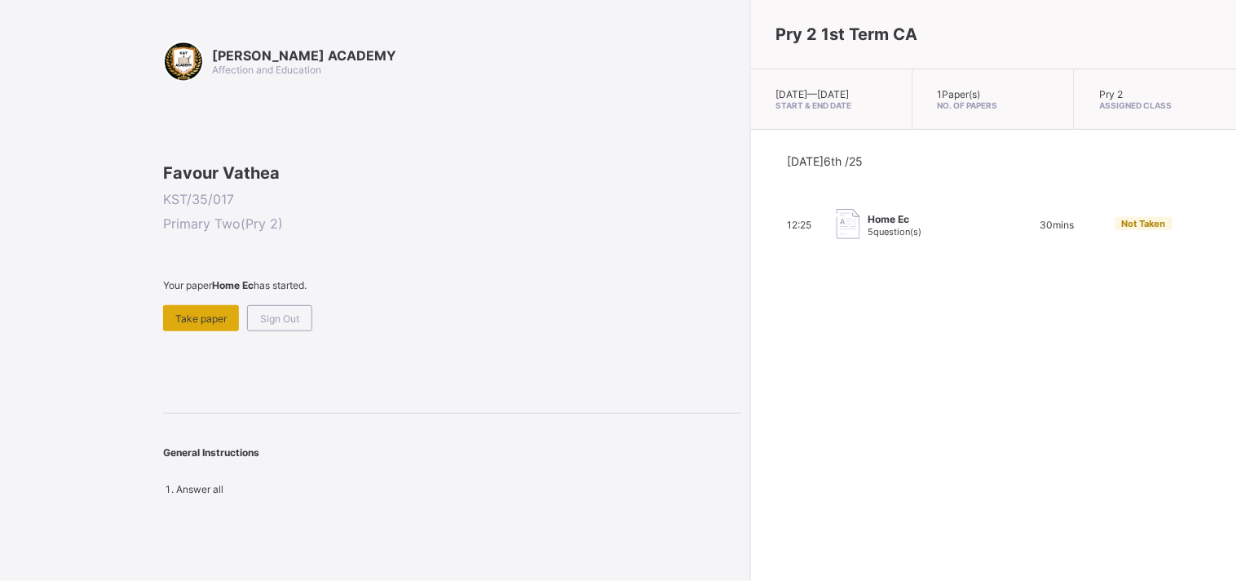
click at [189, 325] on span "Take paper" at bounding box center [200, 318] width 51 height 12
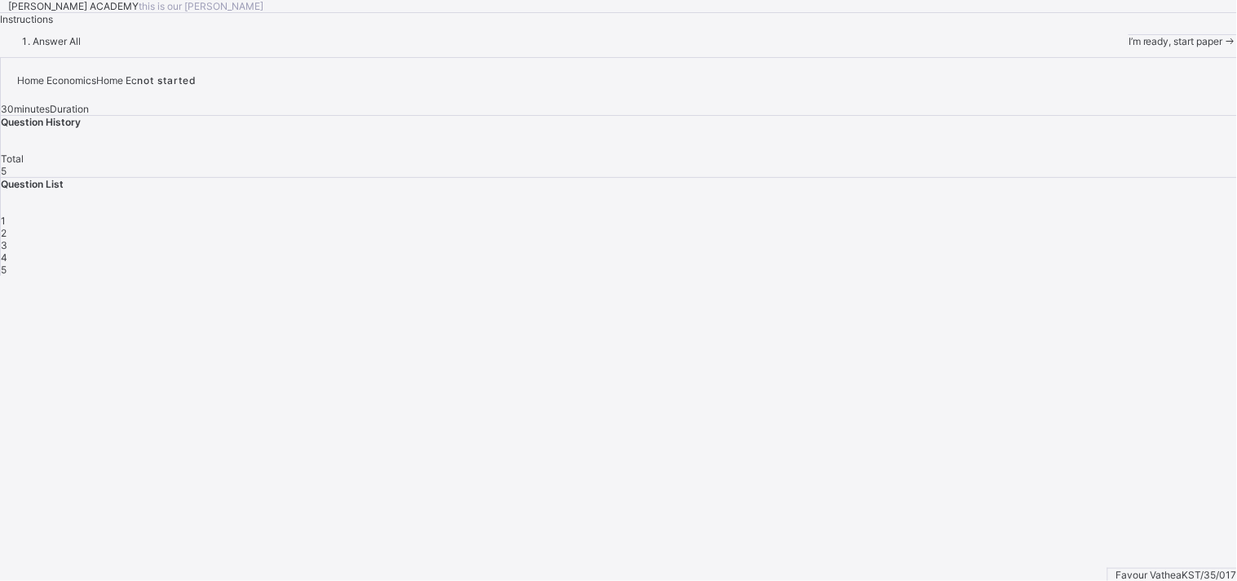
click at [1129, 47] on div "I’m ready, start paper" at bounding box center [1183, 41] width 108 height 12
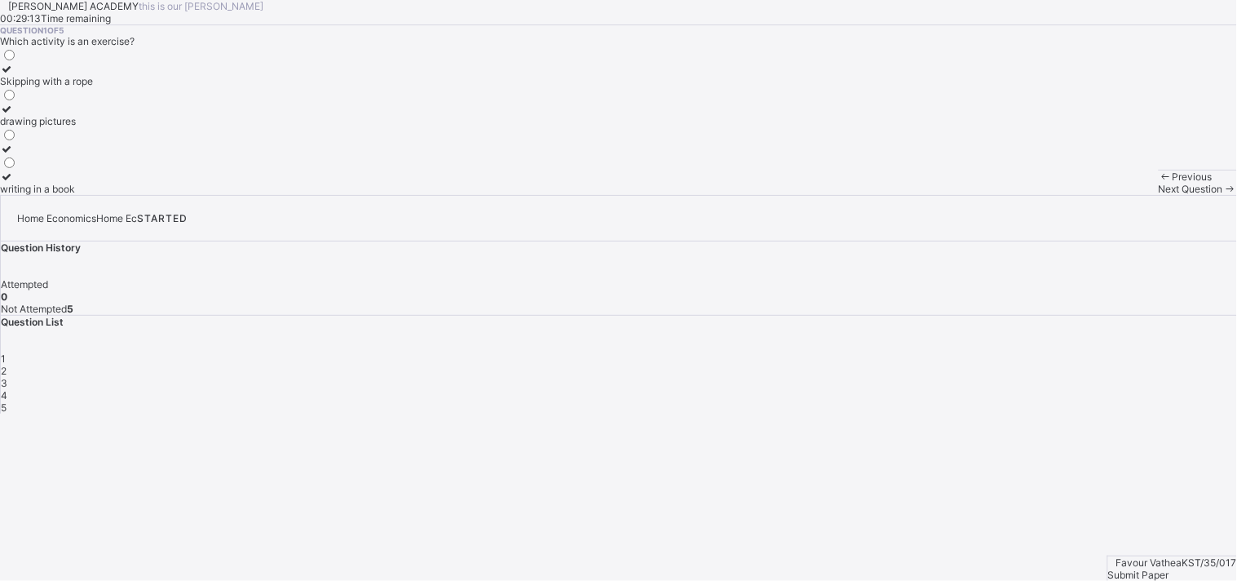
click at [93, 87] on div "Skipping with a rope" at bounding box center [46, 81] width 93 height 12
click at [976, 365] on div "2" at bounding box center [619, 371] width 1236 height 12
click at [137, 127] on label "To keep us healthy and strong" at bounding box center [68, 115] width 137 height 24
click at [1022, 377] on div "3" at bounding box center [619, 383] width 1236 height 12
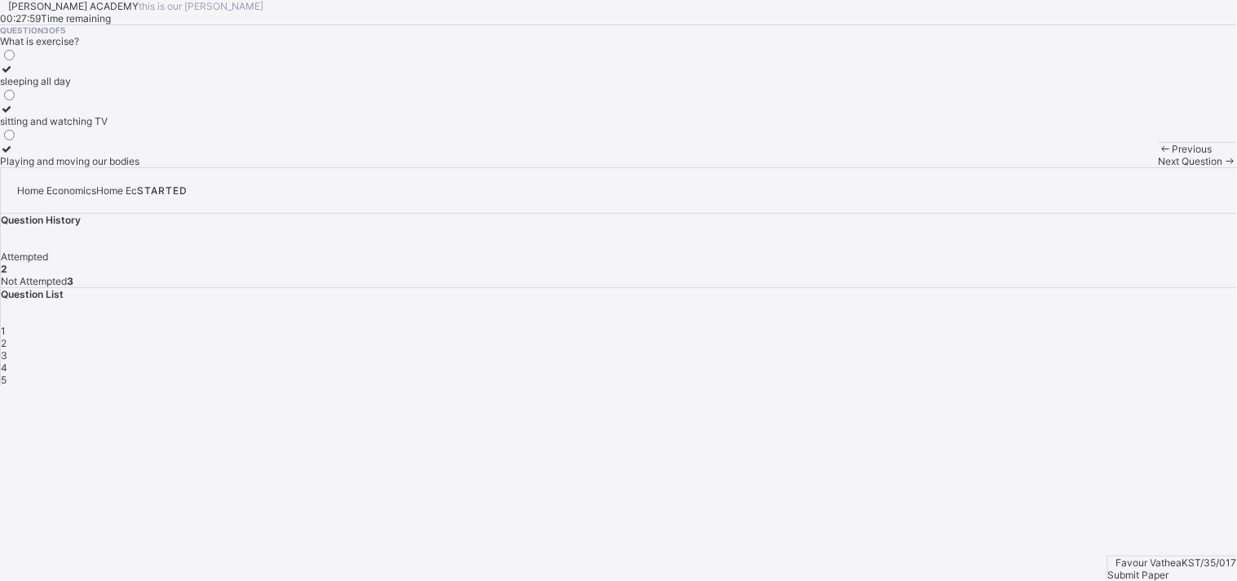
click at [1021, 349] on div "3" at bounding box center [619, 355] width 1236 height 12
click at [139, 167] on div "Playing and moving our bodies" at bounding box center [69, 161] width 139 height 12
click at [7, 361] on span "4" at bounding box center [4, 367] width 7 height 12
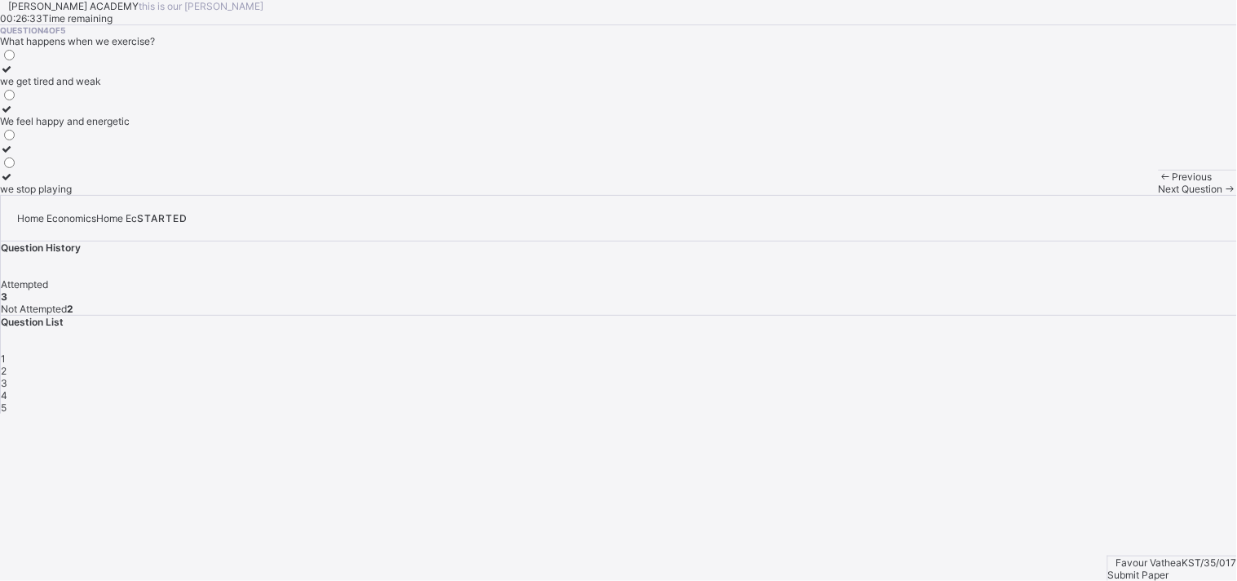
click at [130, 127] on div "We feel happy and energetic" at bounding box center [65, 121] width 130 height 12
click at [1104, 318] on div "Question List 1 2 3 4 5" at bounding box center [619, 365] width 1236 height 98
drag, startPoint x: 1104, startPoint y: 318, endPoint x: 1111, endPoint y: 325, distance: 9.2
click at [1111, 325] on div "Question List 1 2 3 4 5" at bounding box center [619, 365] width 1236 height 98
click at [7, 401] on span "5" at bounding box center [4, 407] width 6 height 12
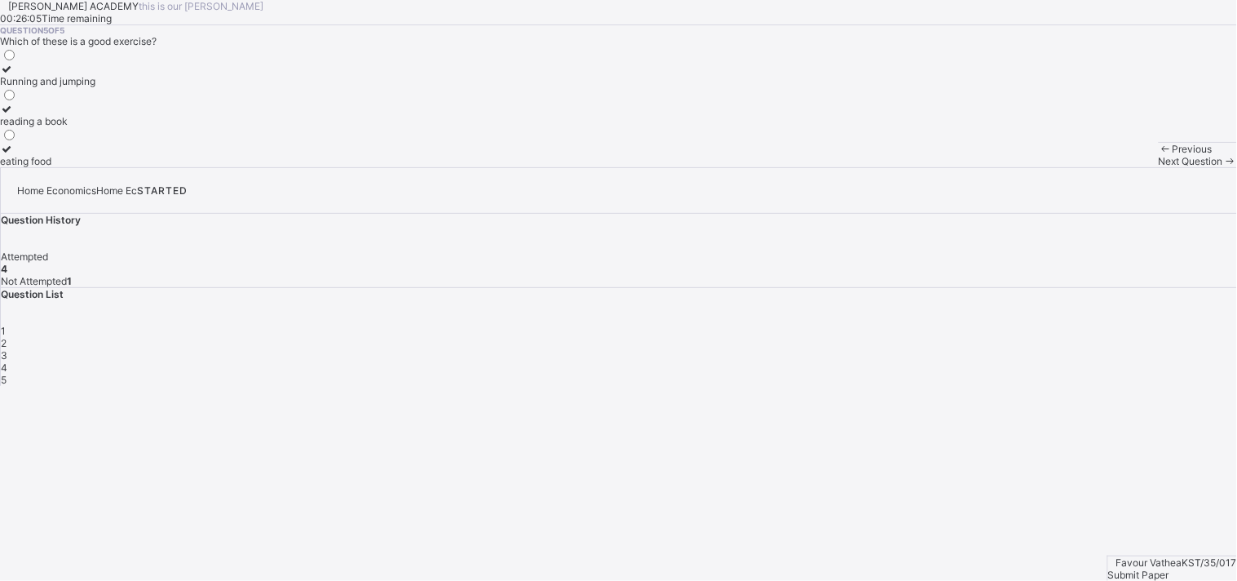
click at [95, 87] on div "Running and jumping" at bounding box center [47, 81] width 95 height 12
click at [1194, 568] on div "Submit Paper" at bounding box center [1172, 574] width 129 height 12
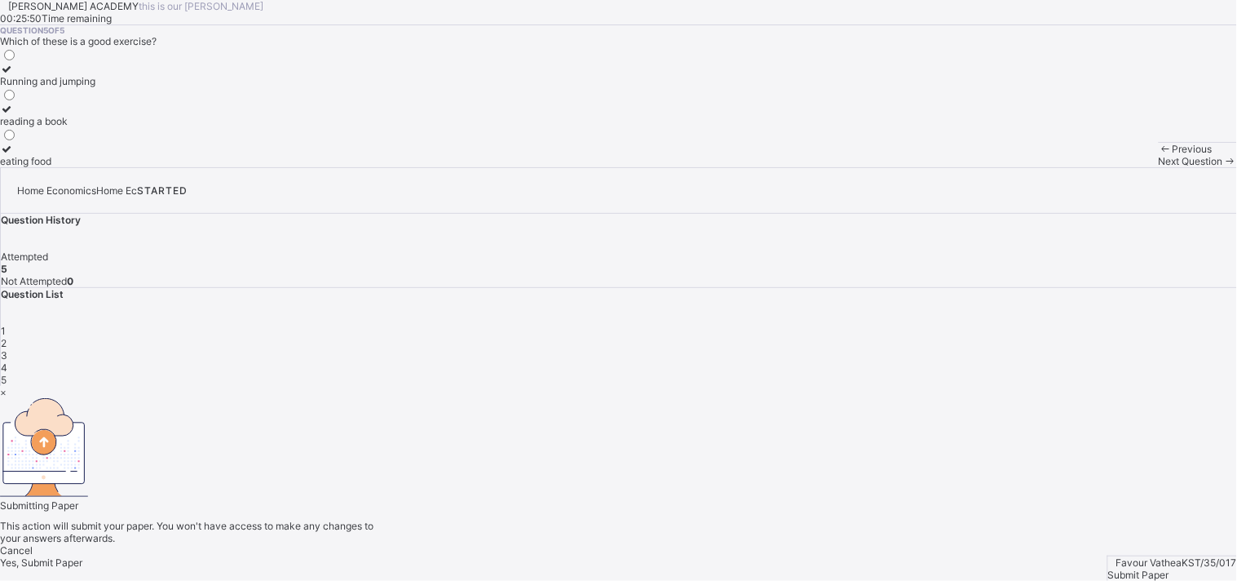
click at [687, 556] on div "Yes, Submit Paper" at bounding box center [618, 562] width 1237 height 12
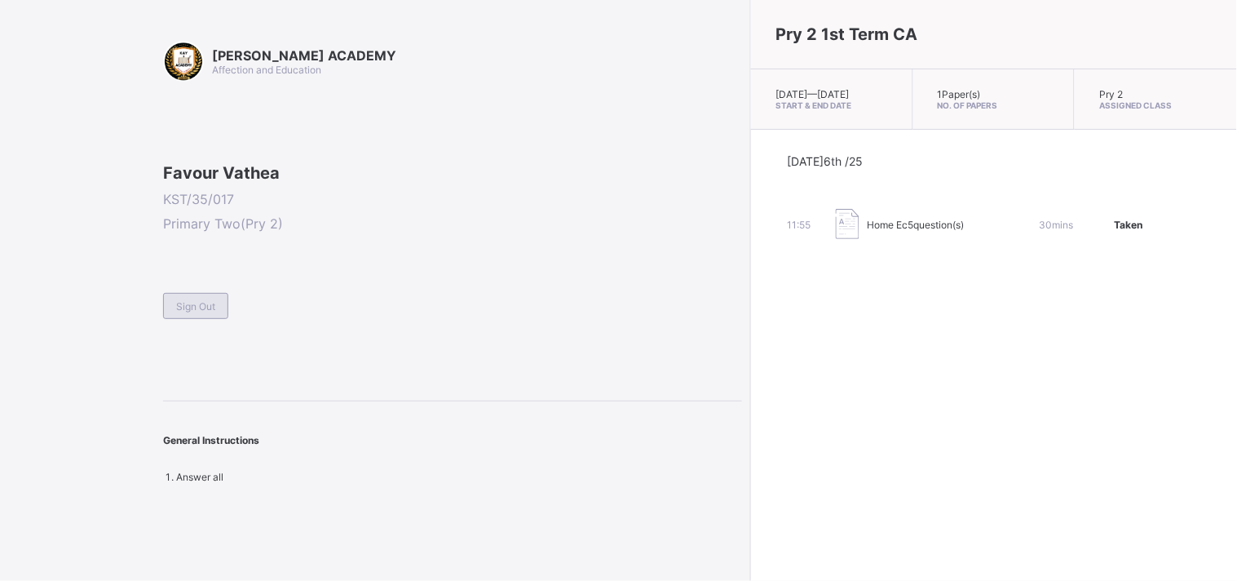
click at [212, 319] on div "Sign Out" at bounding box center [195, 306] width 65 height 26
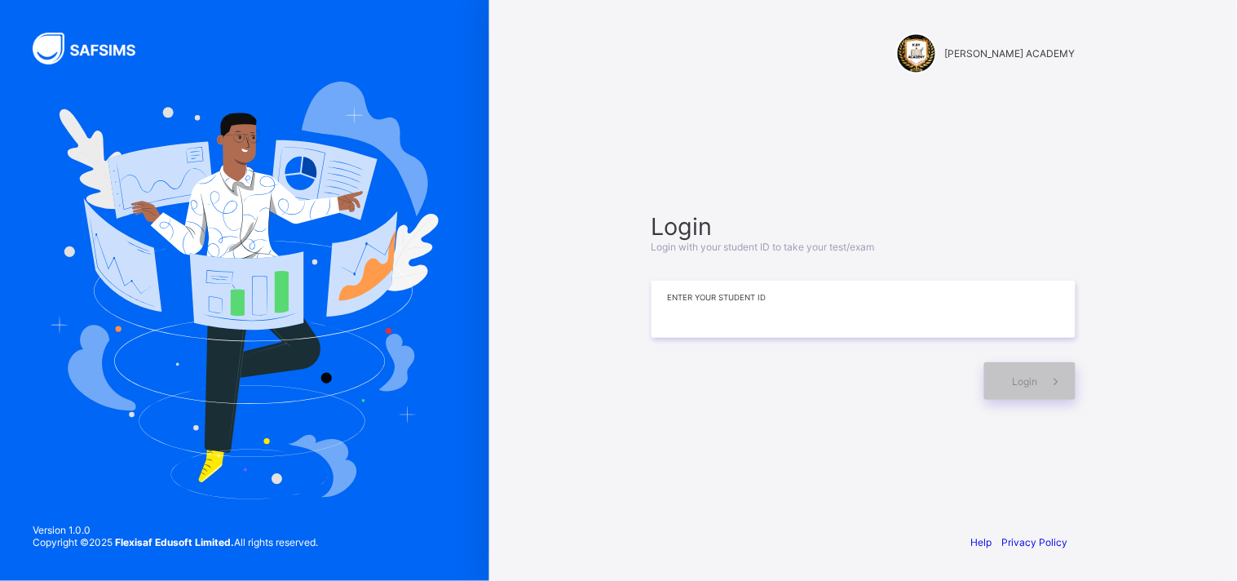
click at [681, 311] on input at bounding box center [864, 309] width 424 height 57
type input "**********"
click at [1010, 369] on div "Login" at bounding box center [1029, 381] width 91 height 38
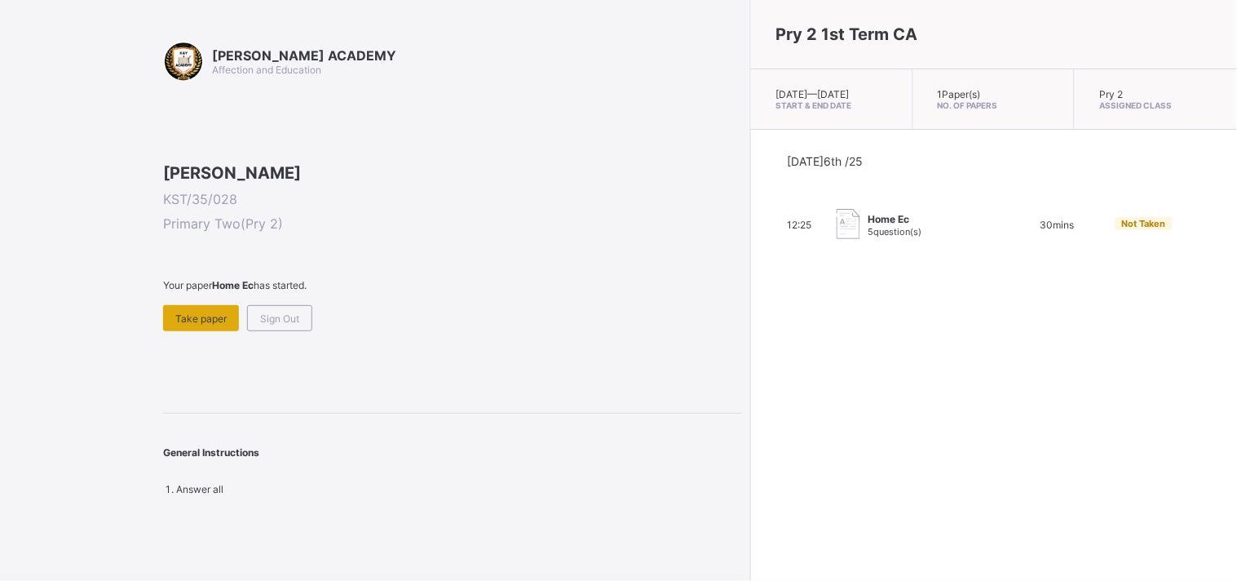
click at [210, 331] on div "Take paper" at bounding box center [201, 318] width 76 height 26
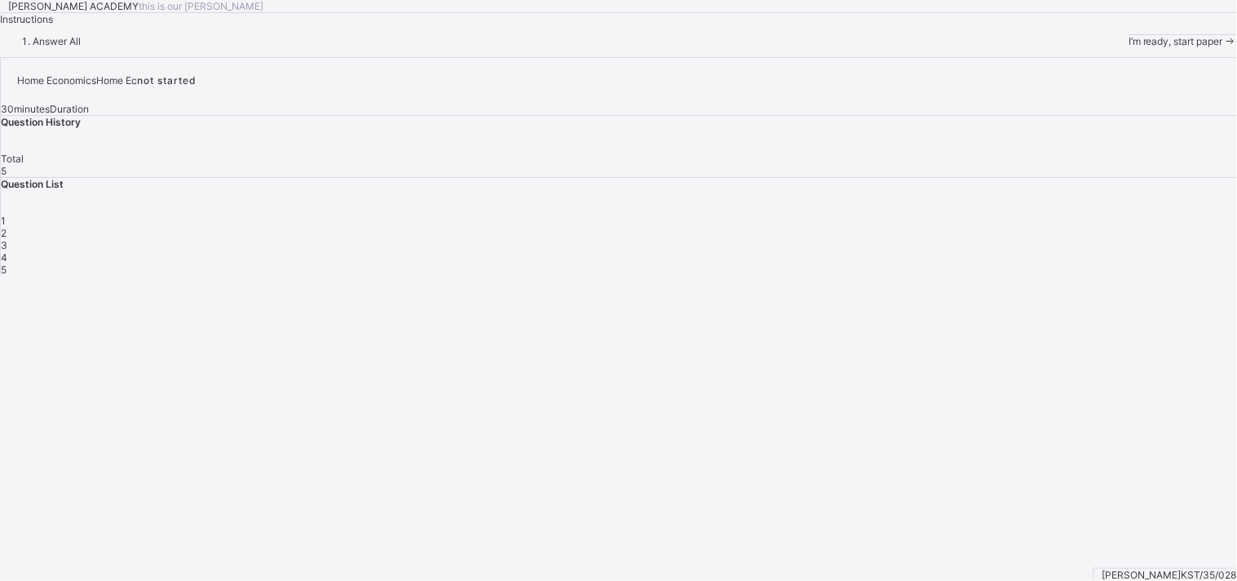
click at [1129, 47] on div "I’m ready, start paper" at bounding box center [1183, 41] width 108 height 12
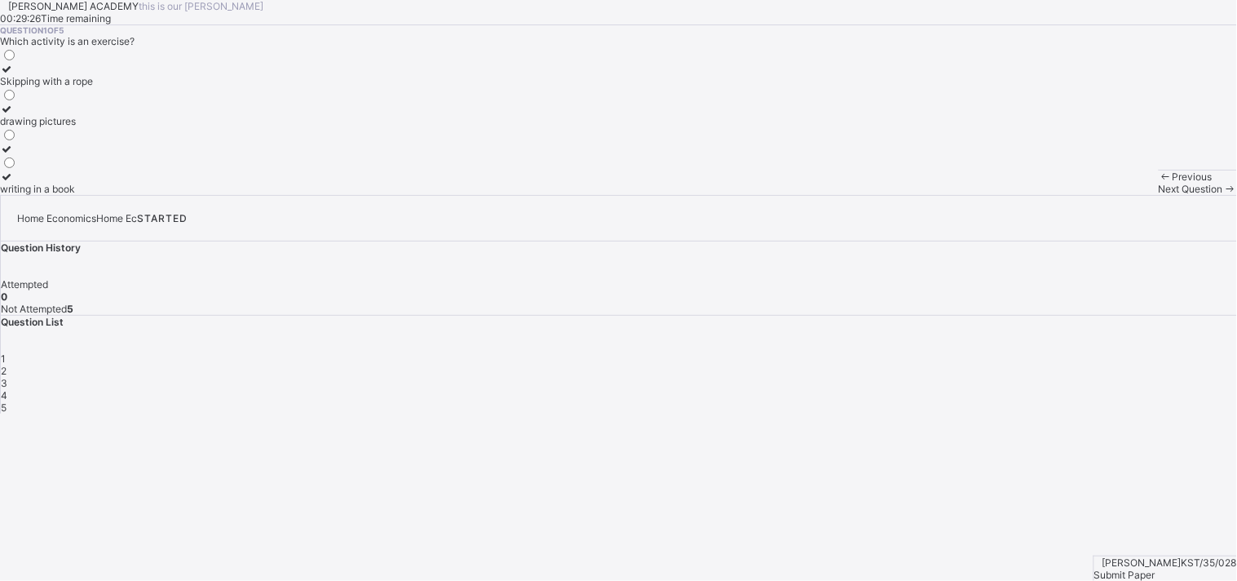
click at [93, 87] on div "Skipping with a rope" at bounding box center [46, 81] width 93 height 12
click at [1159, 195] on div "Next Question" at bounding box center [1198, 189] width 78 height 12
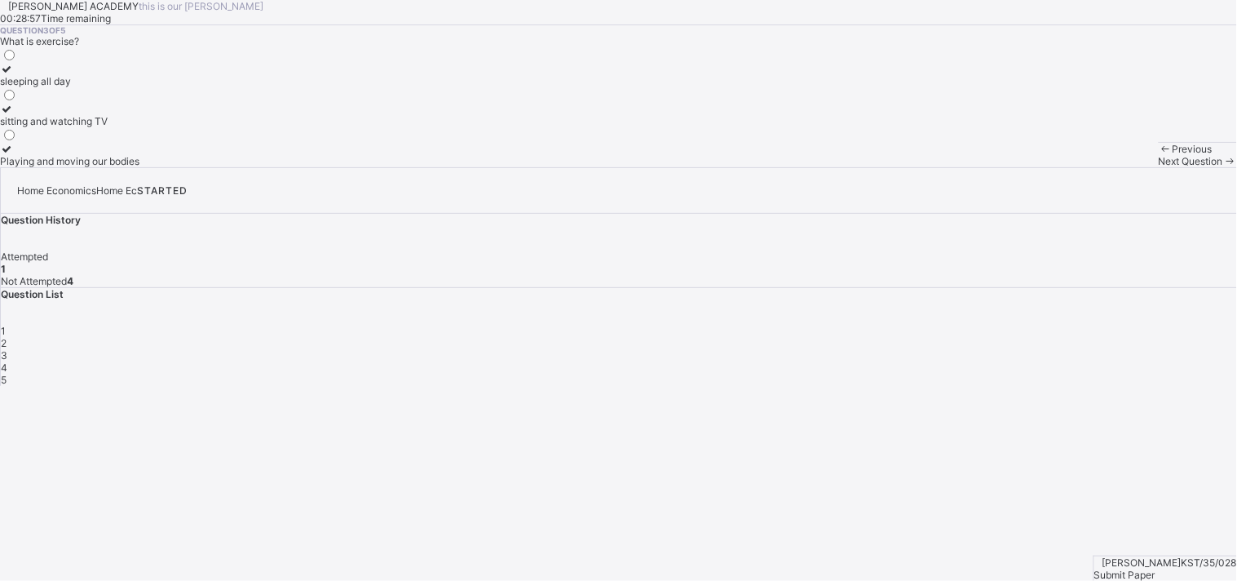
click at [139, 167] on label "Playing and moving our bodies" at bounding box center [69, 155] width 139 height 24
click at [1159, 167] on span "Next Question" at bounding box center [1191, 161] width 64 height 12
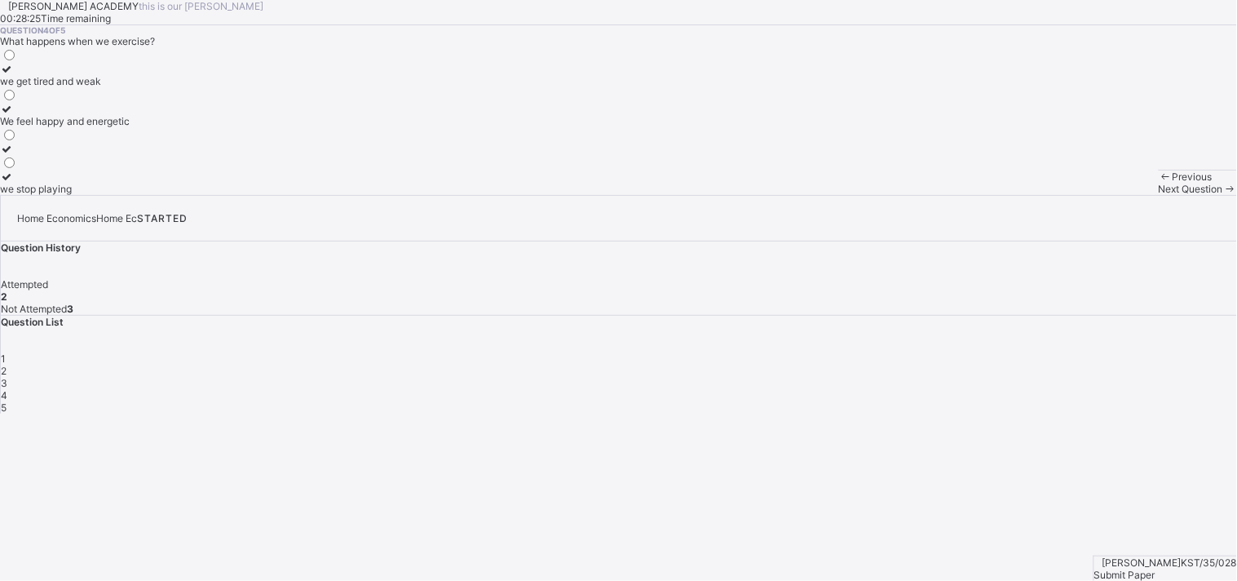
click at [130, 127] on label "We feel happy and energetic" at bounding box center [65, 115] width 130 height 24
click at [1159, 195] on span "Next Question" at bounding box center [1191, 189] width 64 height 12
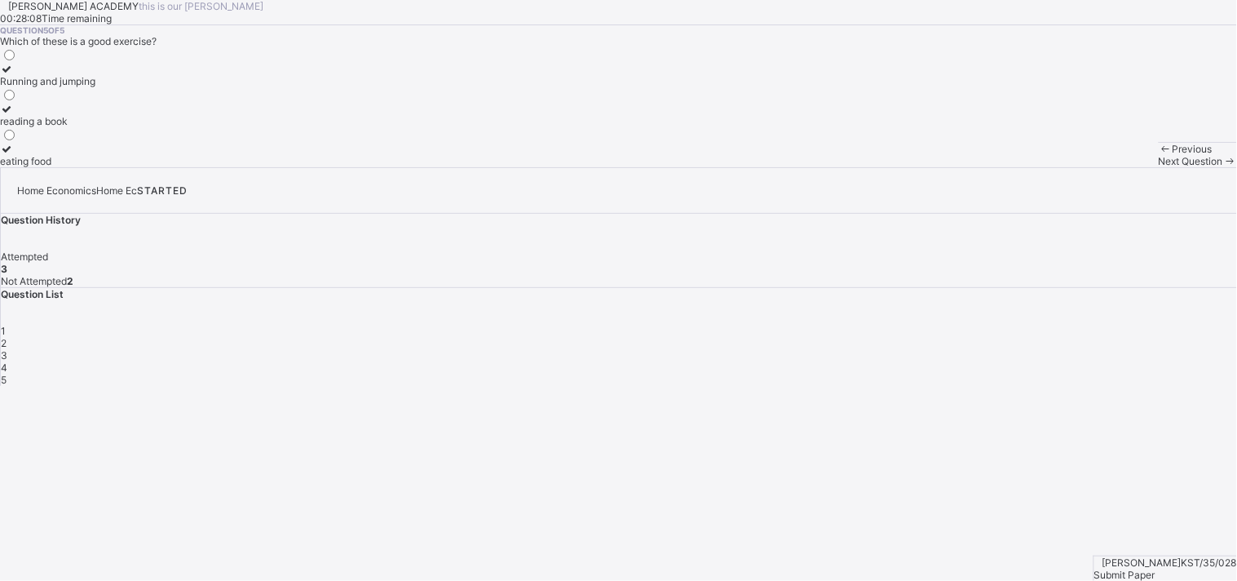
click at [95, 167] on div "Running and jumping reading a book eating food" at bounding box center [47, 107] width 95 height 120
click at [95, 87] on label "Running and jumping" at bounding box center [47, 75] width 95 height 24
drag, startPoint x: 321, startPoint y: 240, endPoint x: 612, endPoint y: 193, distance: 294.0
click at [612, 167] on div "Question 5 of 5 Which of these is a good exercise? Running and jumping reading …" at bounding box center [618, 96] width 1237 height 142
click at [7, 337] on span "2" at bounding box center [4, 343] width 6 height 12
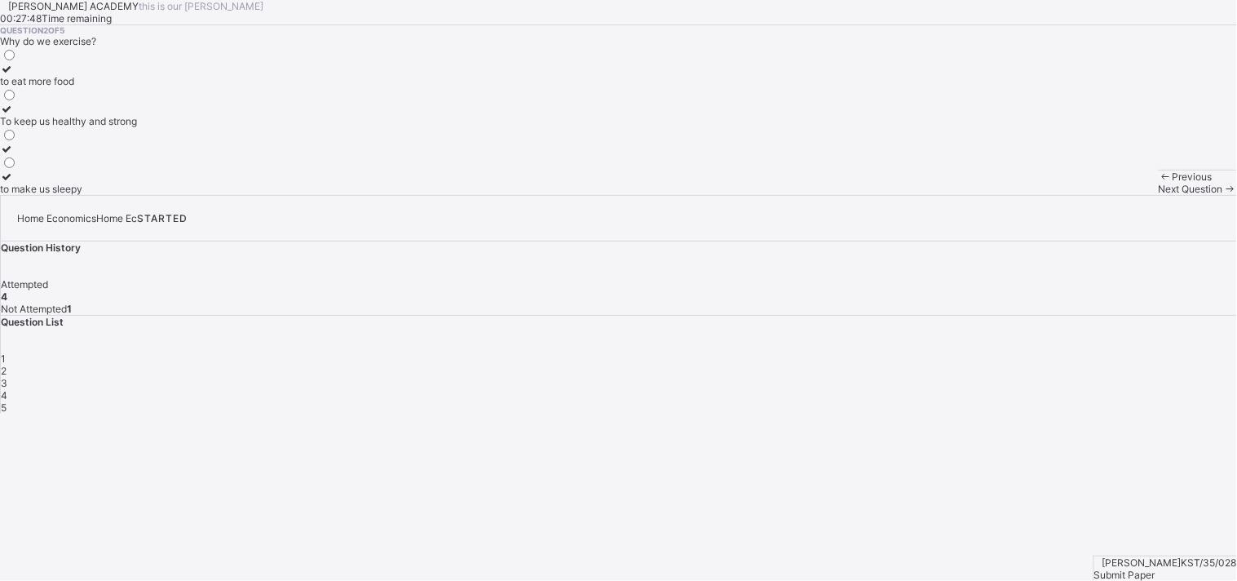
click at [137, 127] on div "To keep us healthy and strong" at bounding box center [68, 121] width 137 height 12
click at [1156, 568] on div "Submit Paper" at bounding box center [1165, 574] width 143 height 12
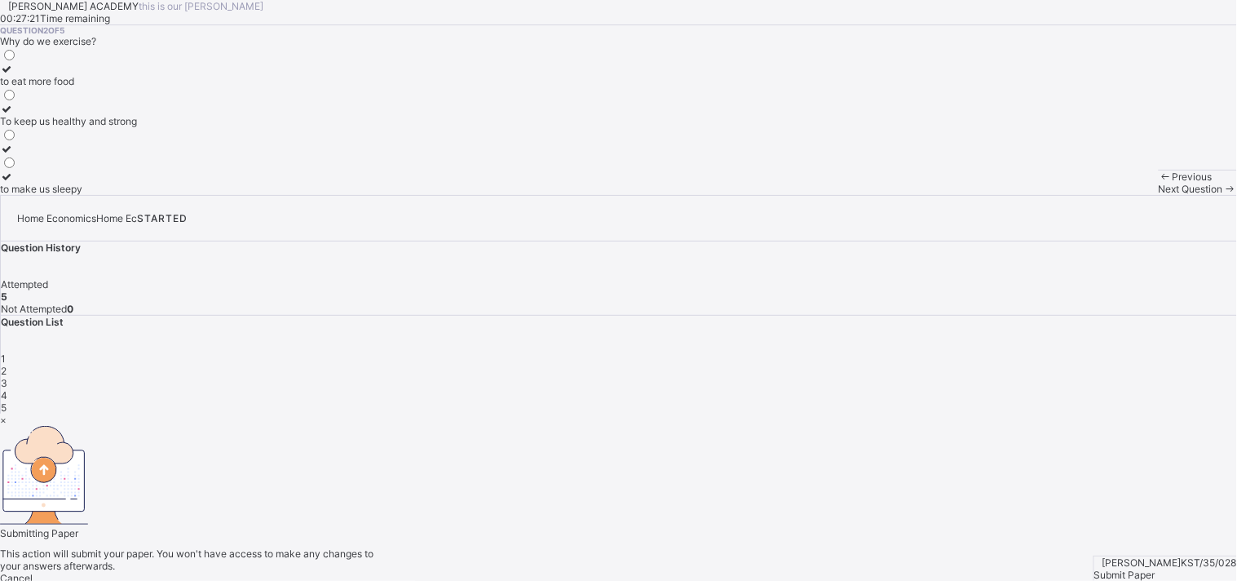
click at [82, 580] on span "Yes, Submit Paper" at bounding box center [41, 590] width 82 height 12
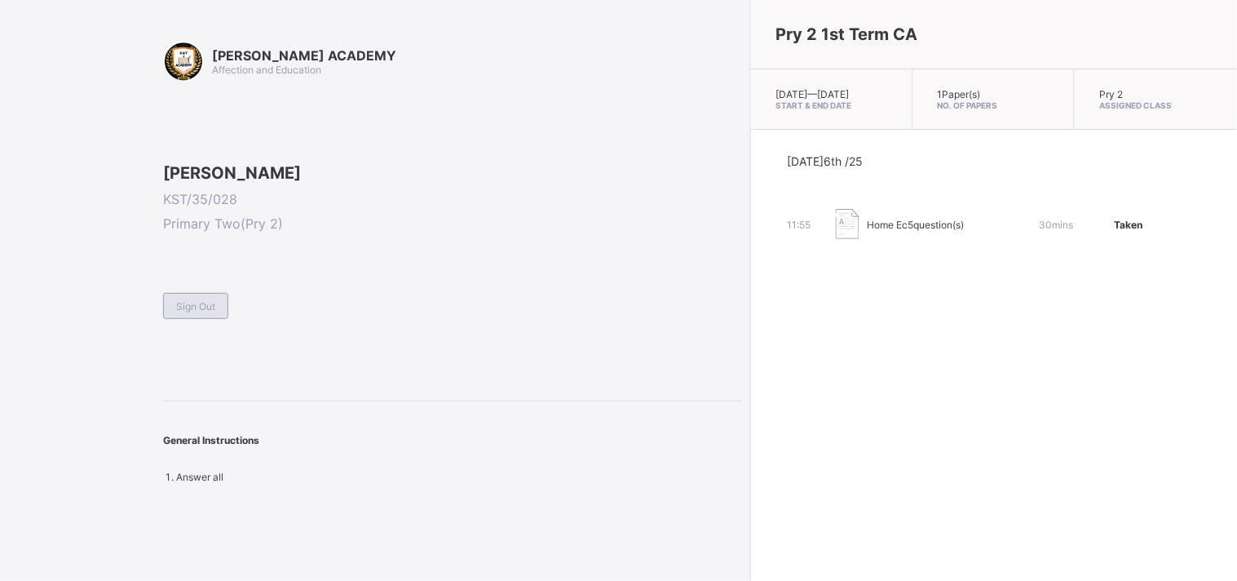
click at [212, 319] on div "Sign Out" at bounding box center [195, 306] width 65 height 26
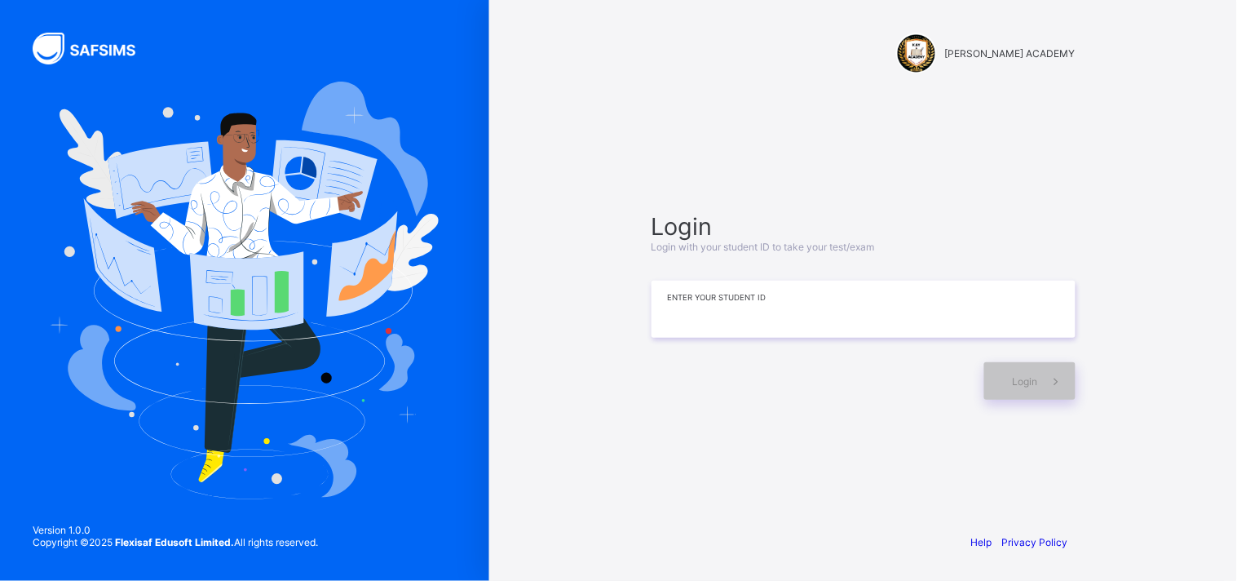
click at [702, 335] on input at bounding box center [864, 309] width 424 height 57
type input "**********"
drag, startPoint x: 982, startPoint y: 389, endPoint x: 1001, endPoint y: 389, distance: 18.8
click at [1001, 389] on div "Login" at bounding box center [864, 373] width 424 height 54
click at [1001, 389] on div "Login" at bounding box center [1029, 381] width 91 height 38
